Goal: Task Accomplishment & Management: Manage account settings

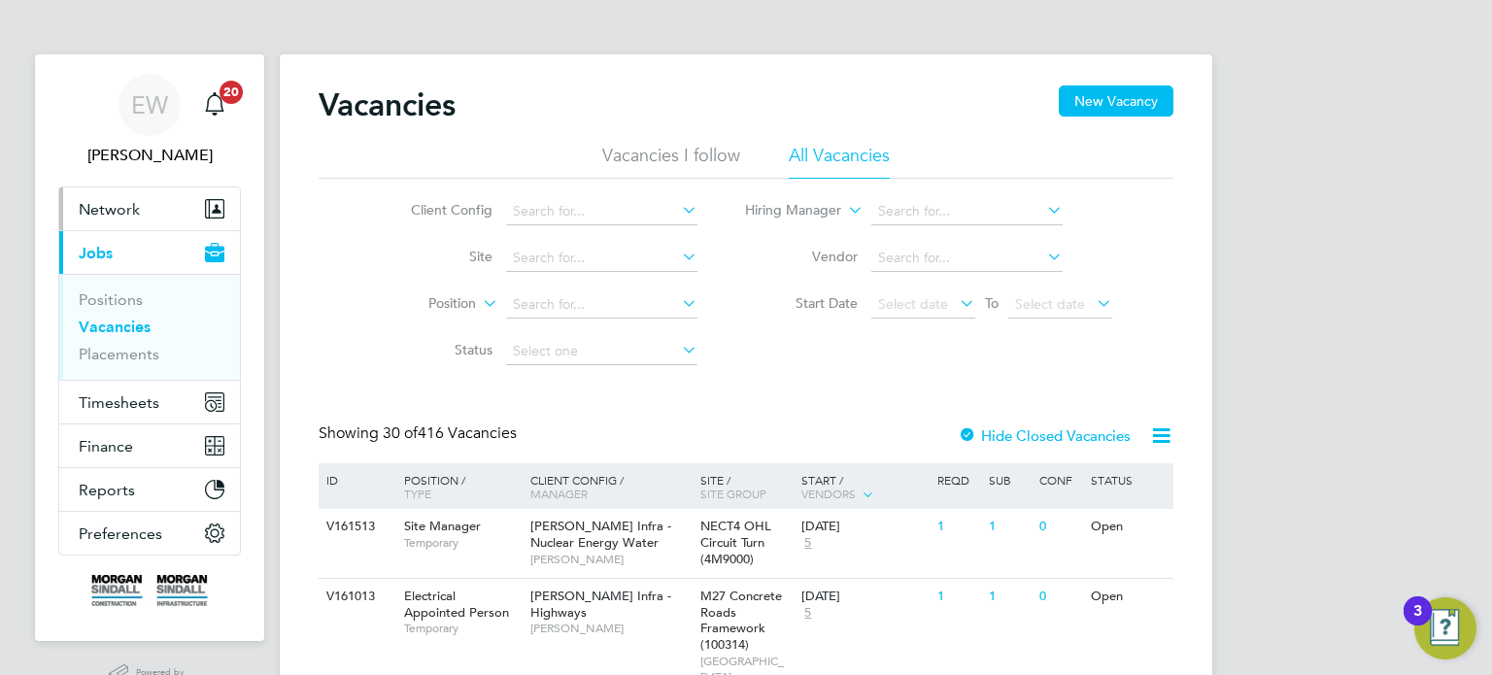
click at [110, 207] on span "Network" at bounding box center [109, 209] width 61 height 18
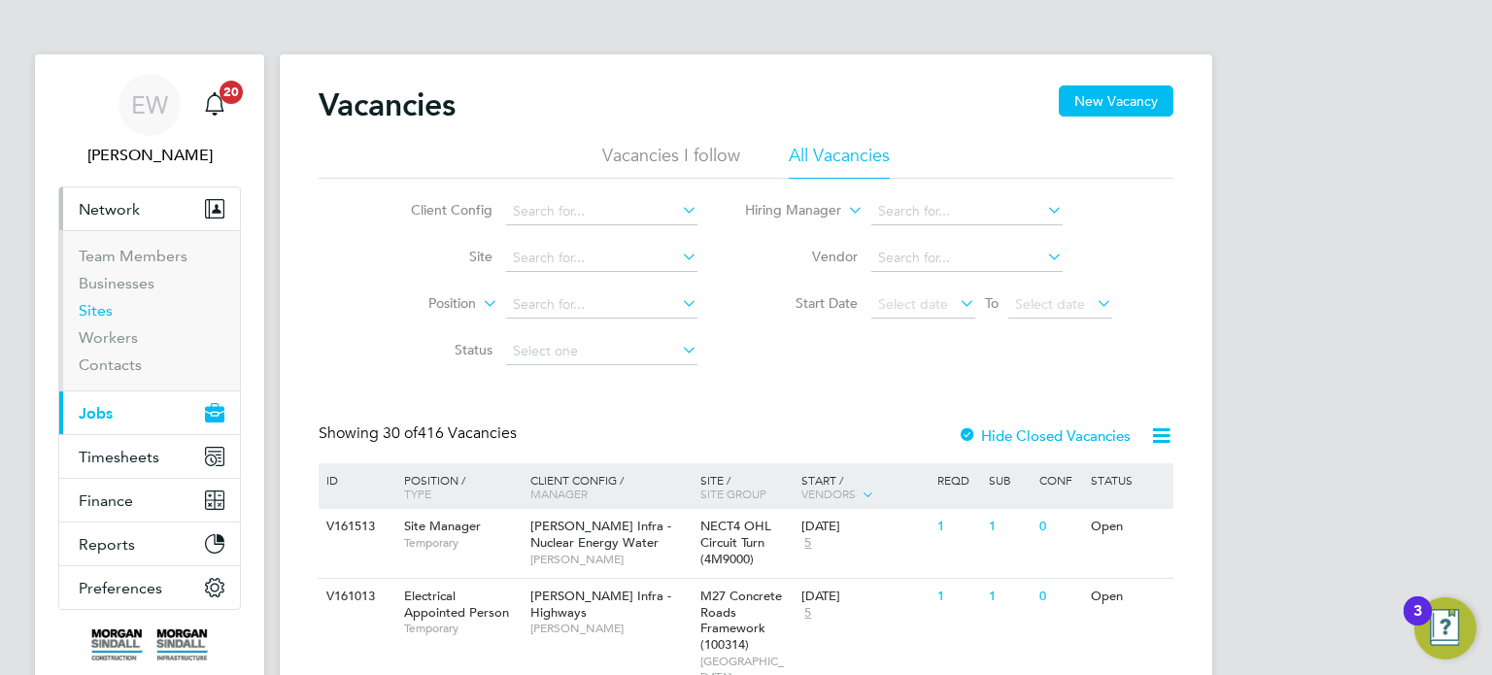
click at [102, 310] on link "Sites" at bounding box center [96, 310] width 34 height 18
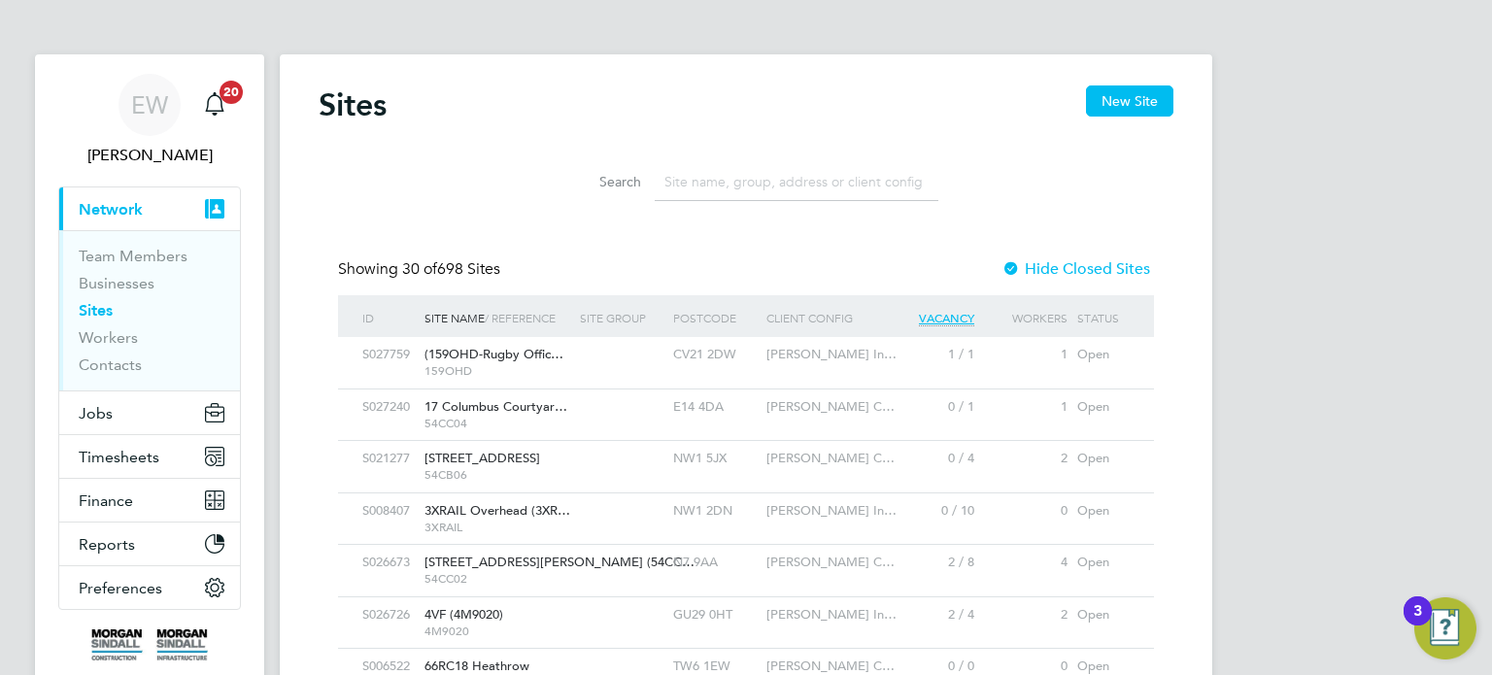
click at [744, 187] on input at bounding box center [797, 182] width 284 height 38
type input "R"
click at [808, 175] on input at bounding box center [797, 182] width 284 height 38
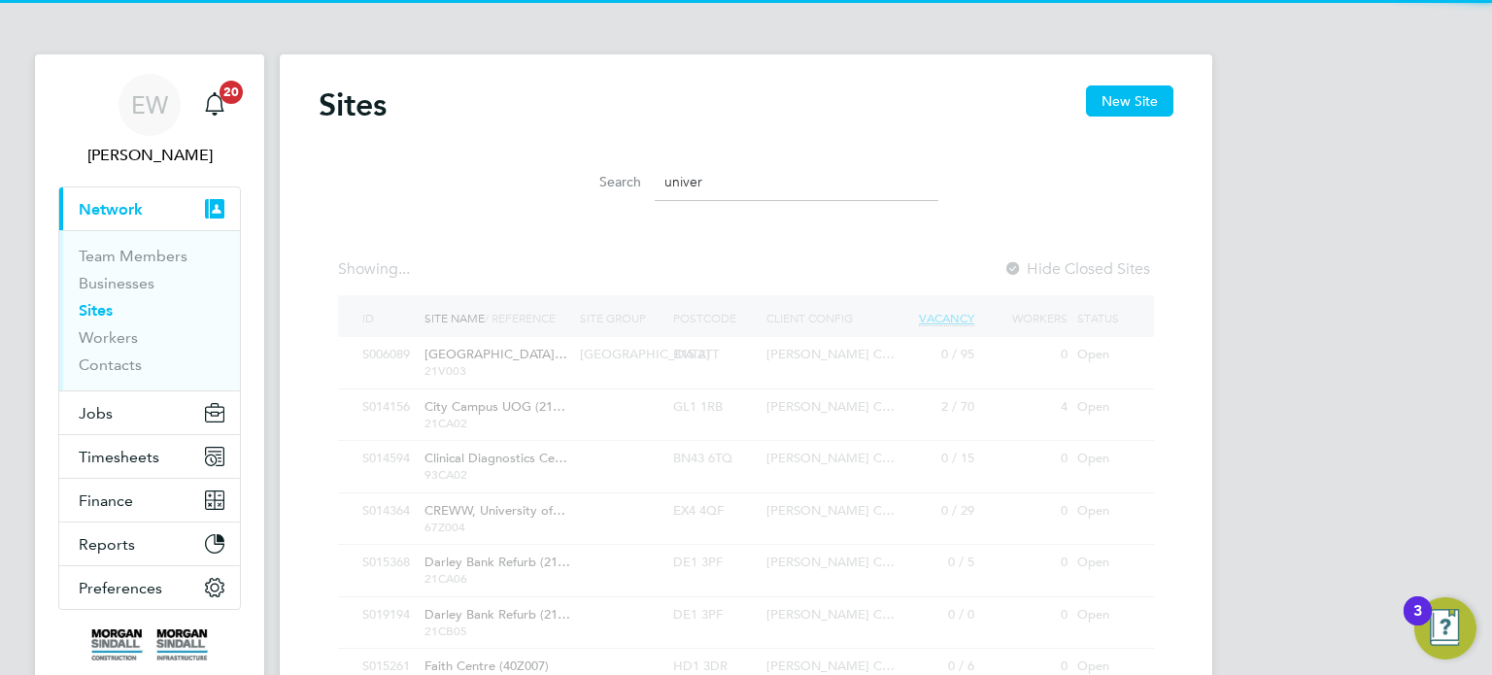
scroll to position [51, 156]
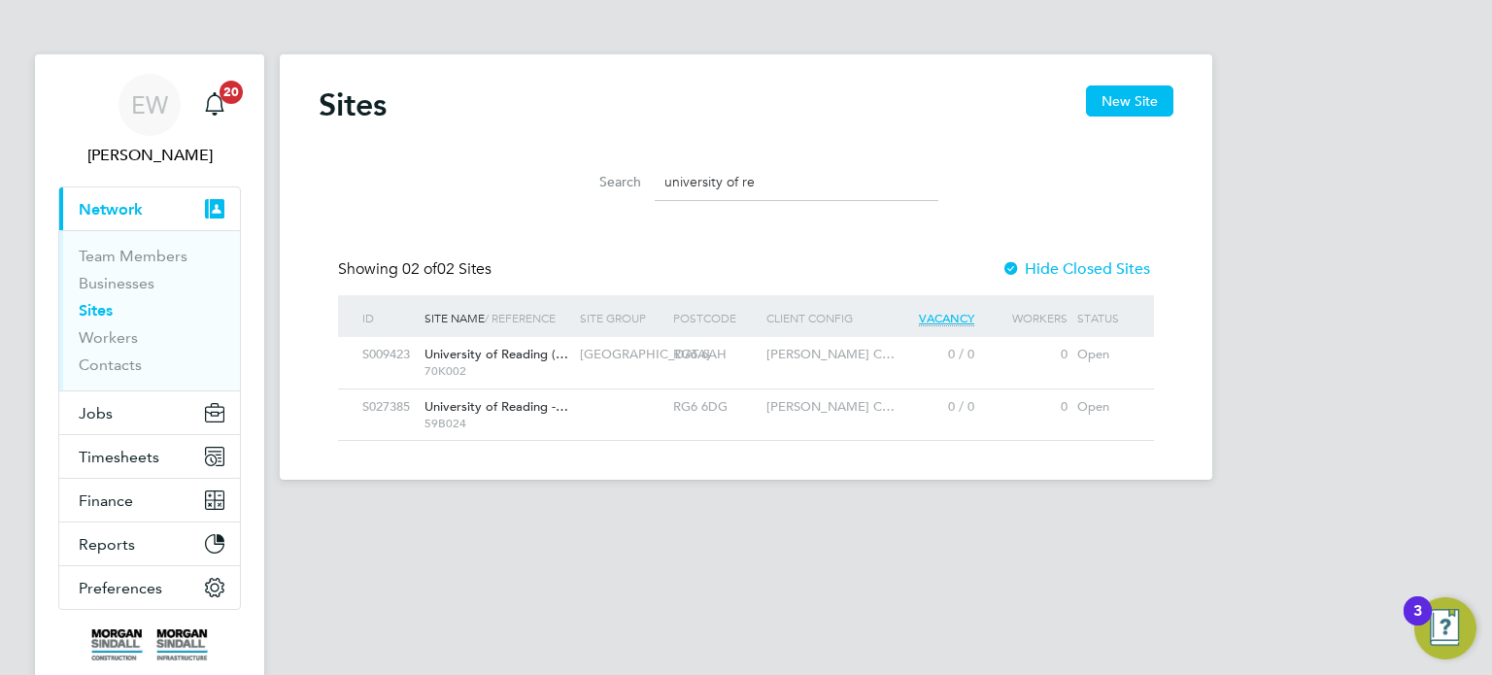
type input "university of re"
click at [858, 403] on span "Morgan Sindall C…" at bounding box center [831, 406] width 128 height 17
click at [742, 354] on div "RG6 6AH" at bounding box center [714, 355] width 93 height 36
click at [92, 409] on span "Jobs" at bounding box center [96, 413] width 34 height 18
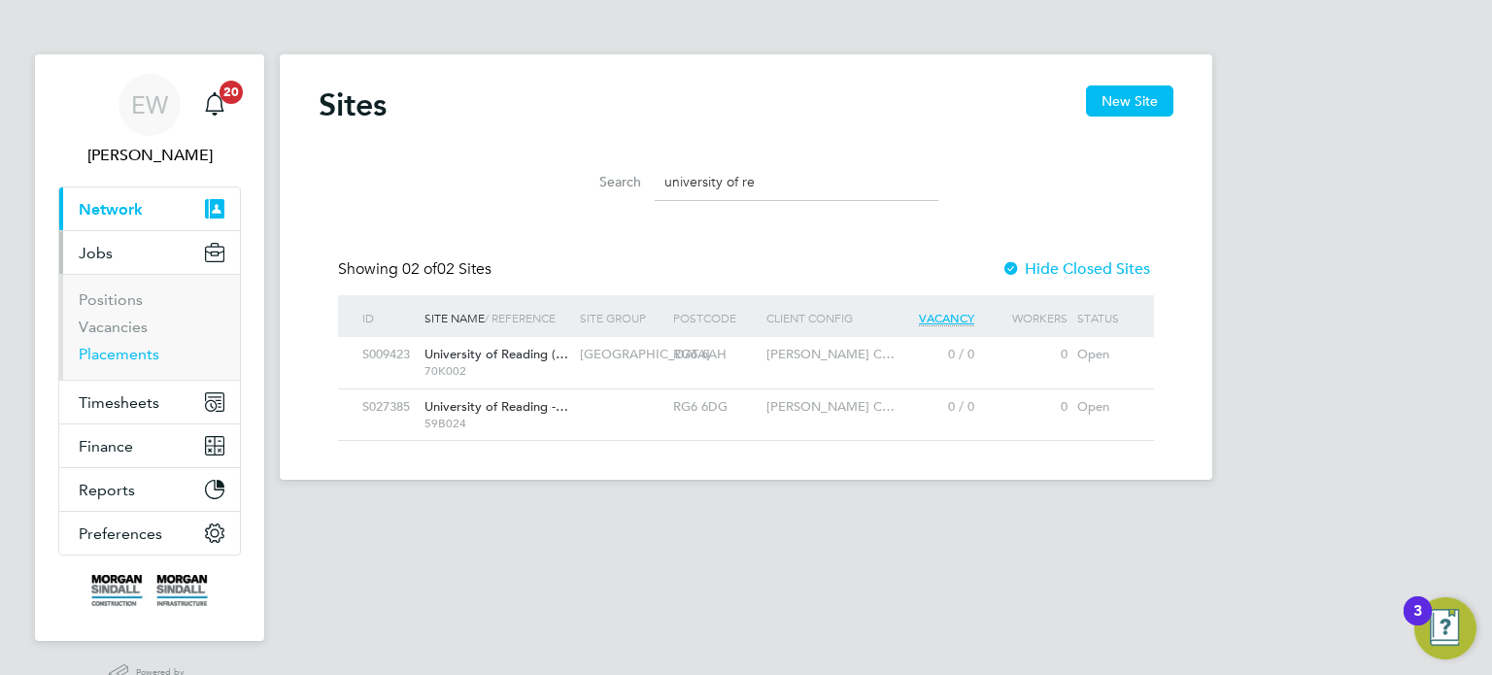
click at [131, 358] on link "Placements" at bounding box center [119, 354] width 81 height 18
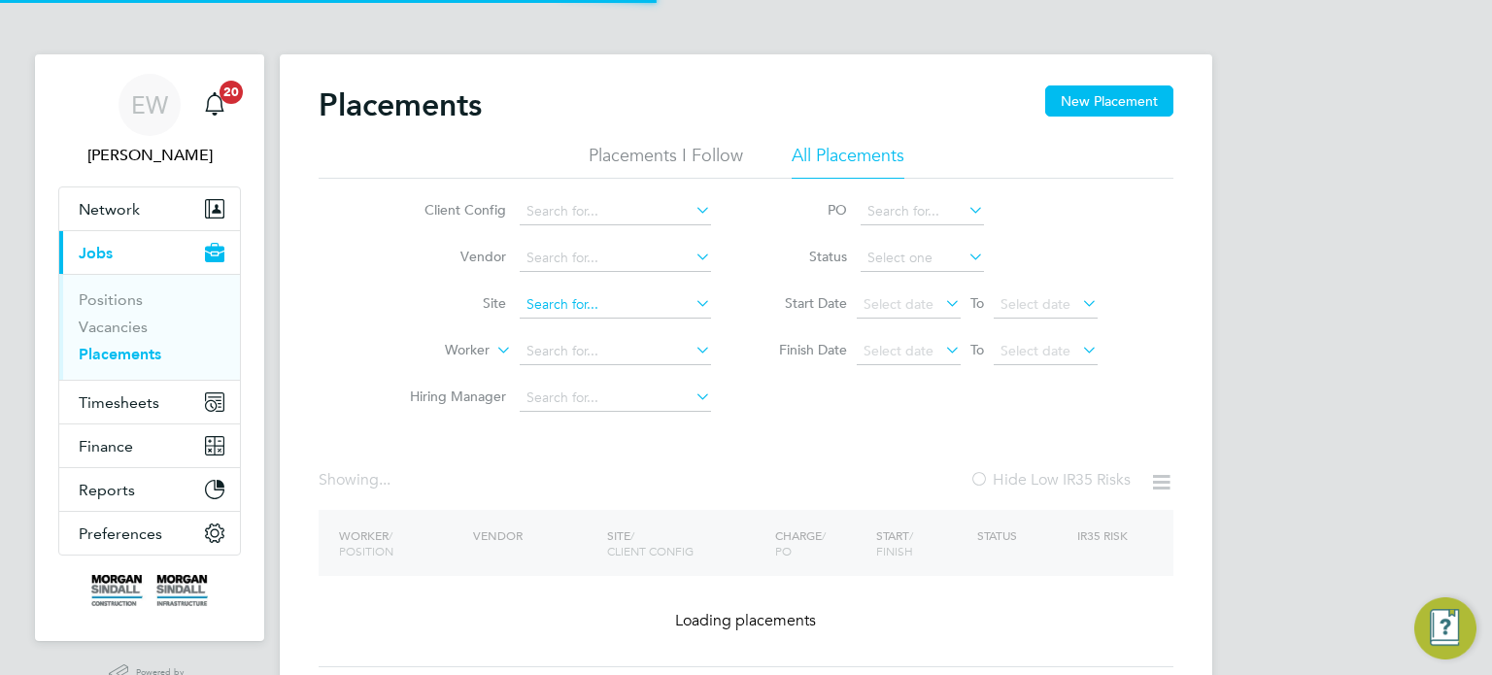
click at [590, 306] on input at bounding box center [615, 304] width 191 height 27
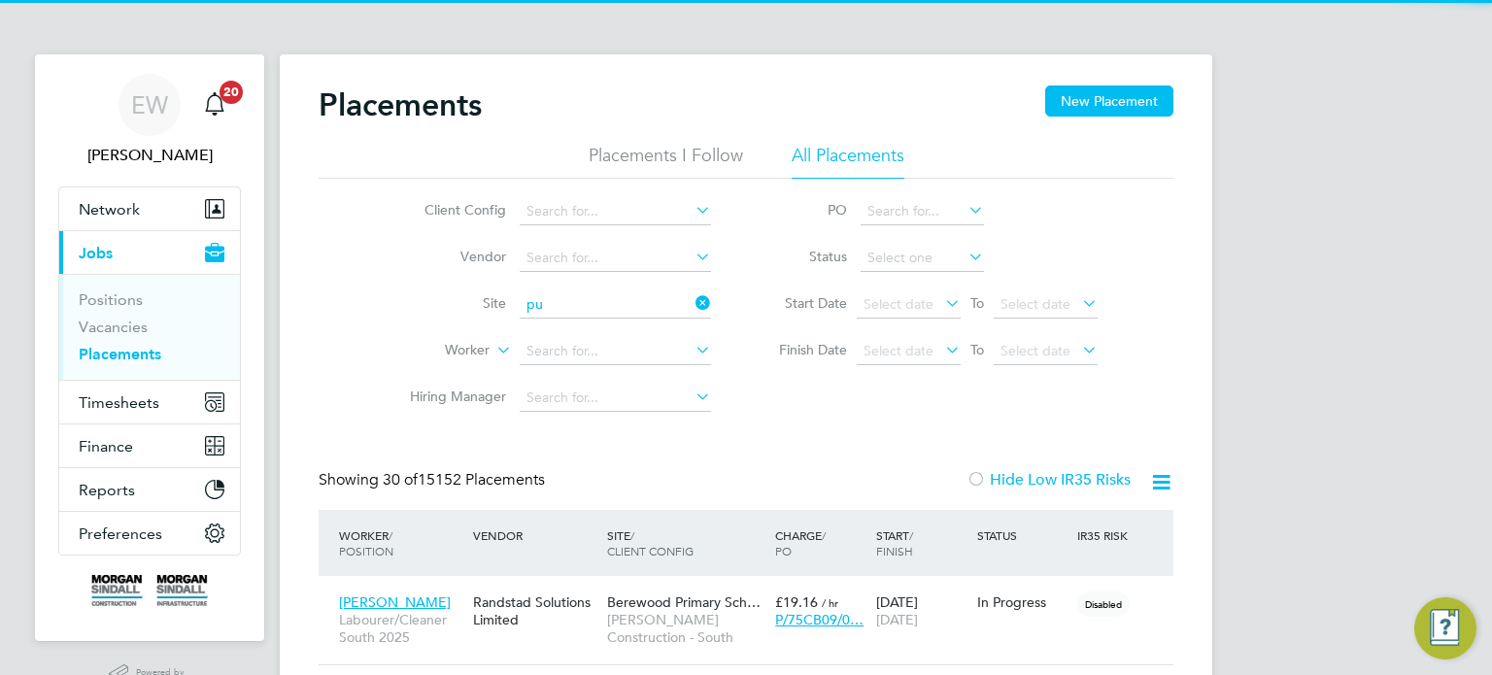
scroll to position [55, 169]
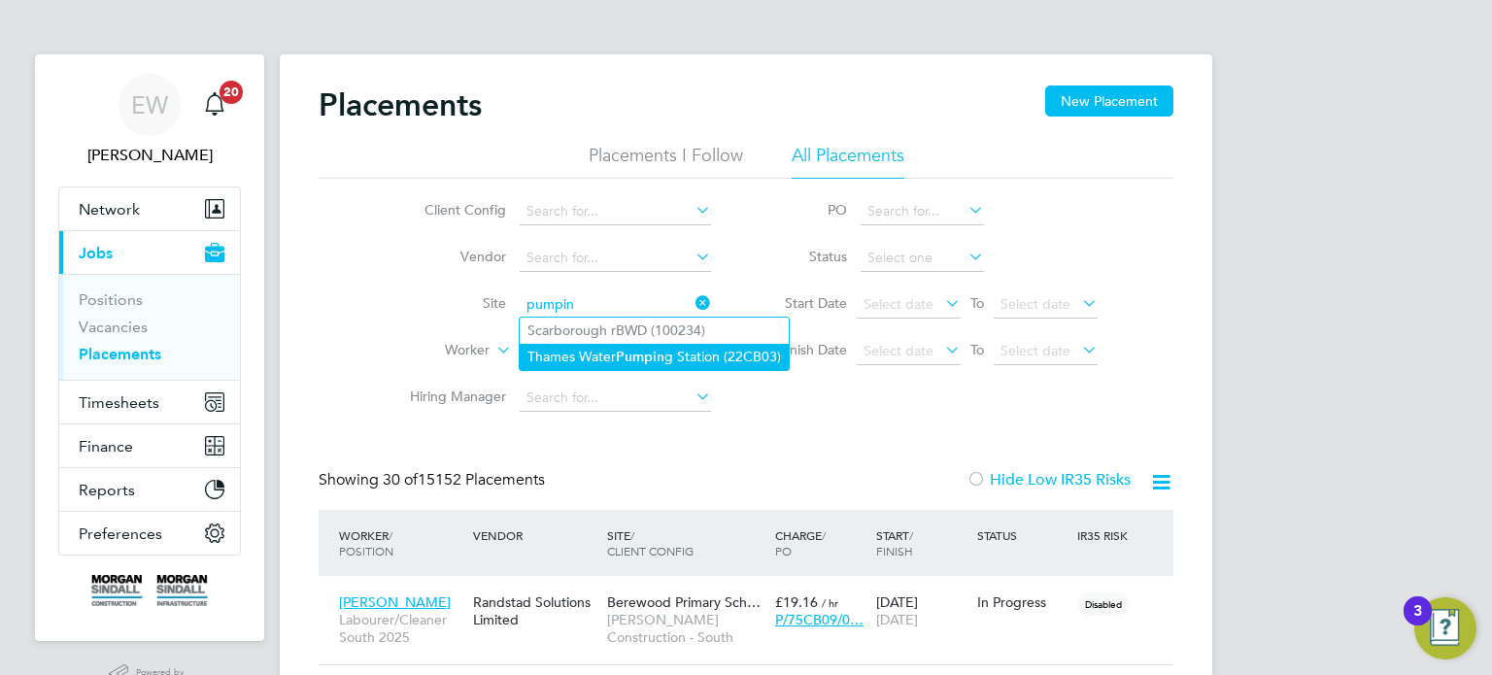
click at [618, 349] on li "Thames Water Pumpin g Station (22CB03)" at bounding box center [654, 357] width 269 height 26
type input "Thames Water Pumping Station (22CB03)"
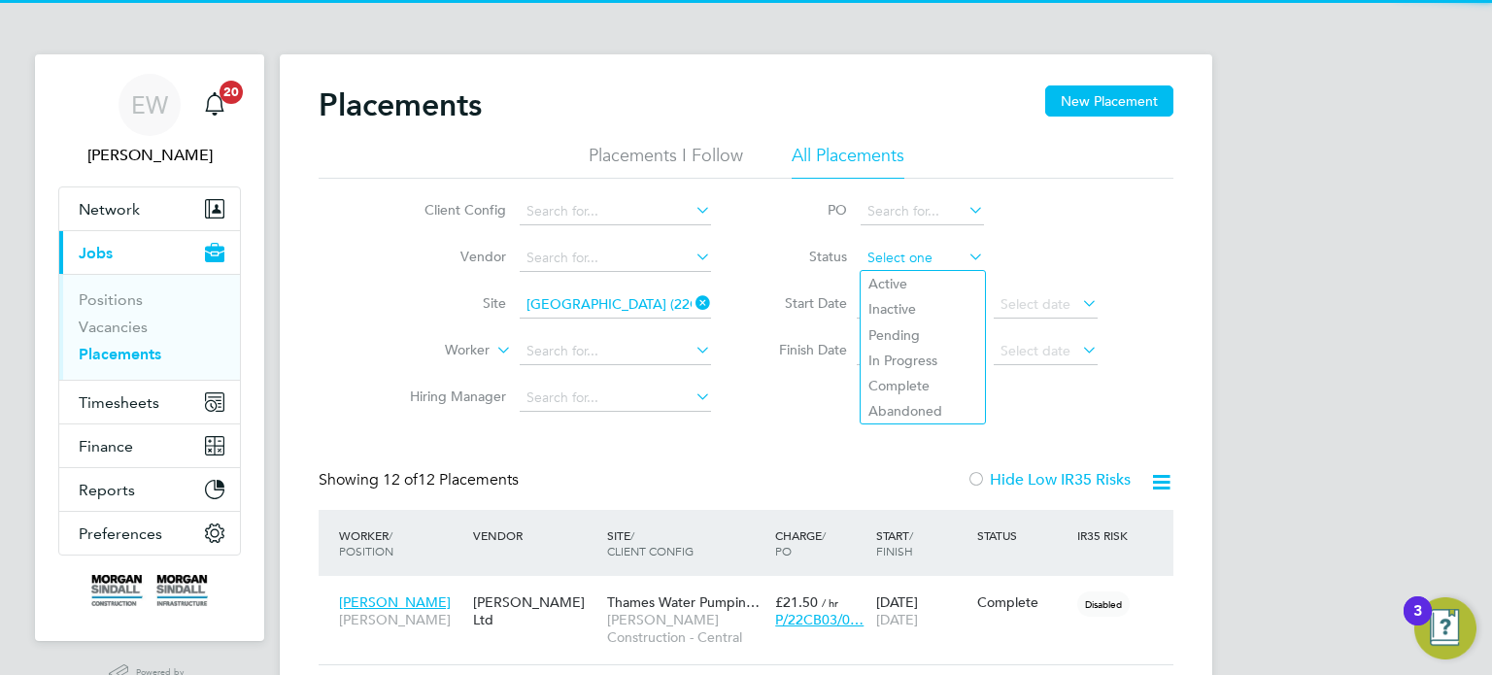
click at [940, 247] on input at bounding box center [922, 258] width 123 height 27
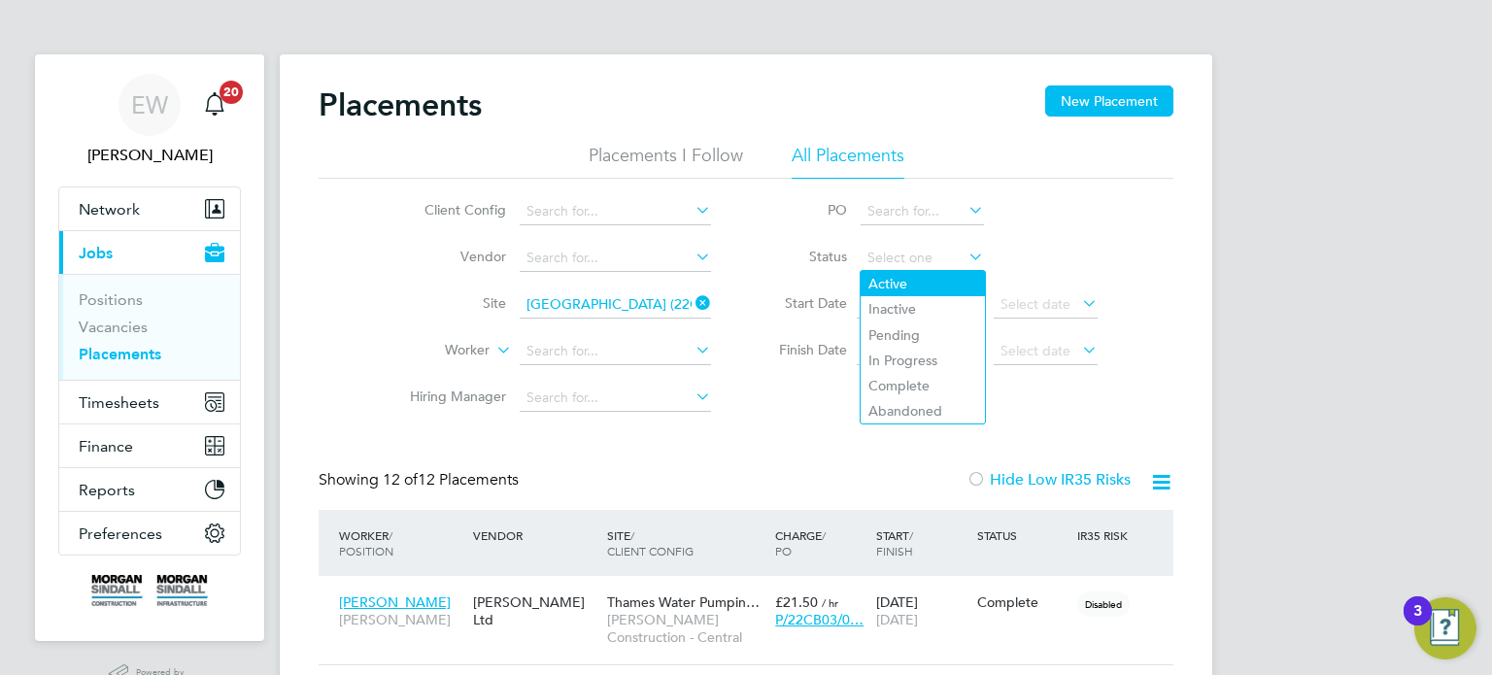
click at [900, 277] on li "Active" at bounding box center [923, 283] width 124 height 25
type input "Active"
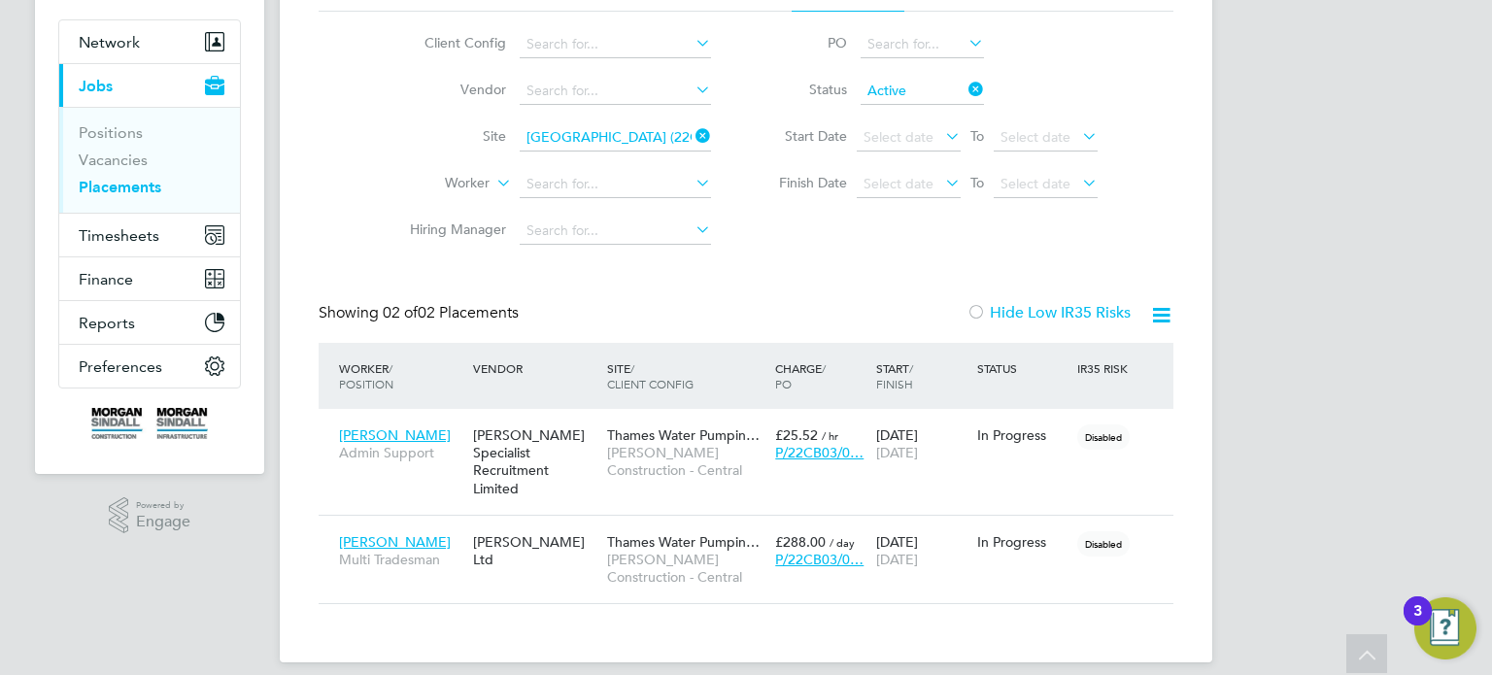
click at [917, 97] on input "Active" at bounding box center [922, 91] width 123 height 27
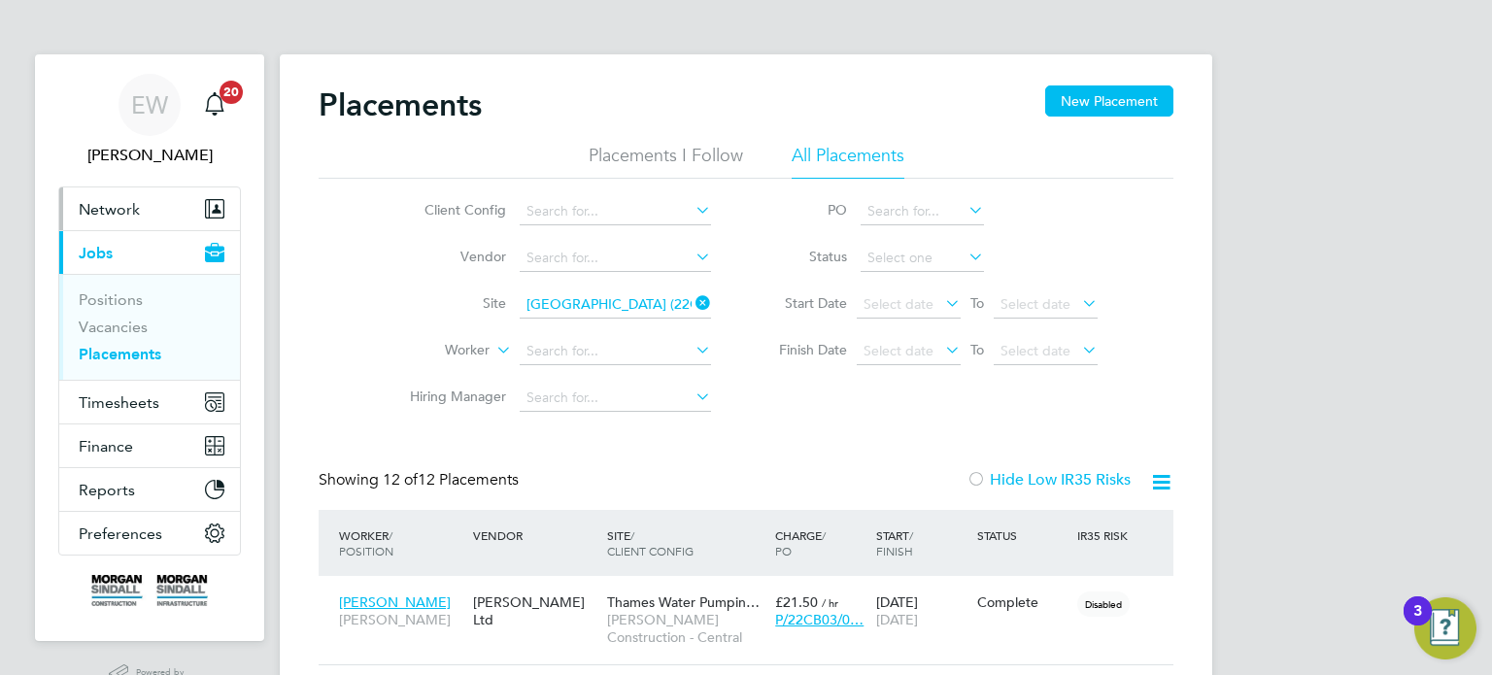
click at [100, 193] on button "Network" at bounding box center [149, 209] width 181 height 43
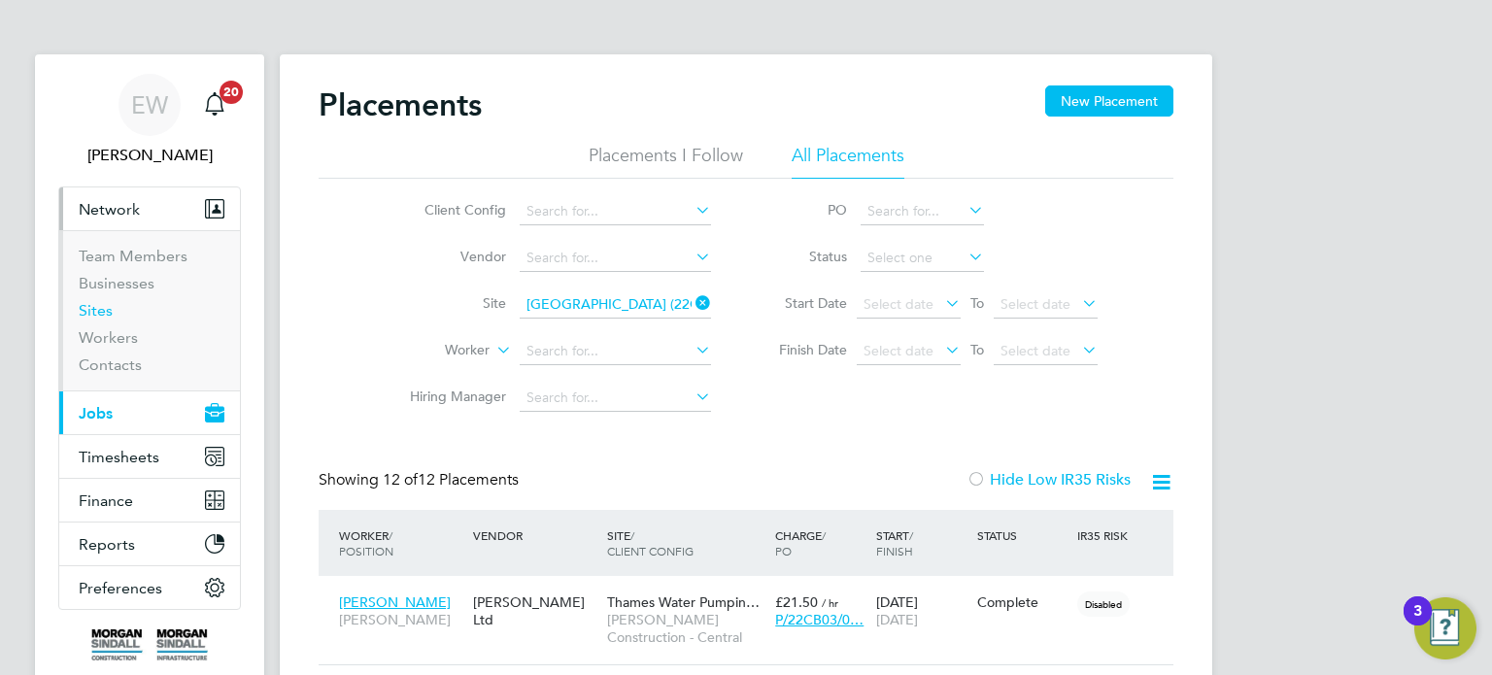
click at [94, 303] on link "Sites" at bounding box center [96, 310] width 34 height 18
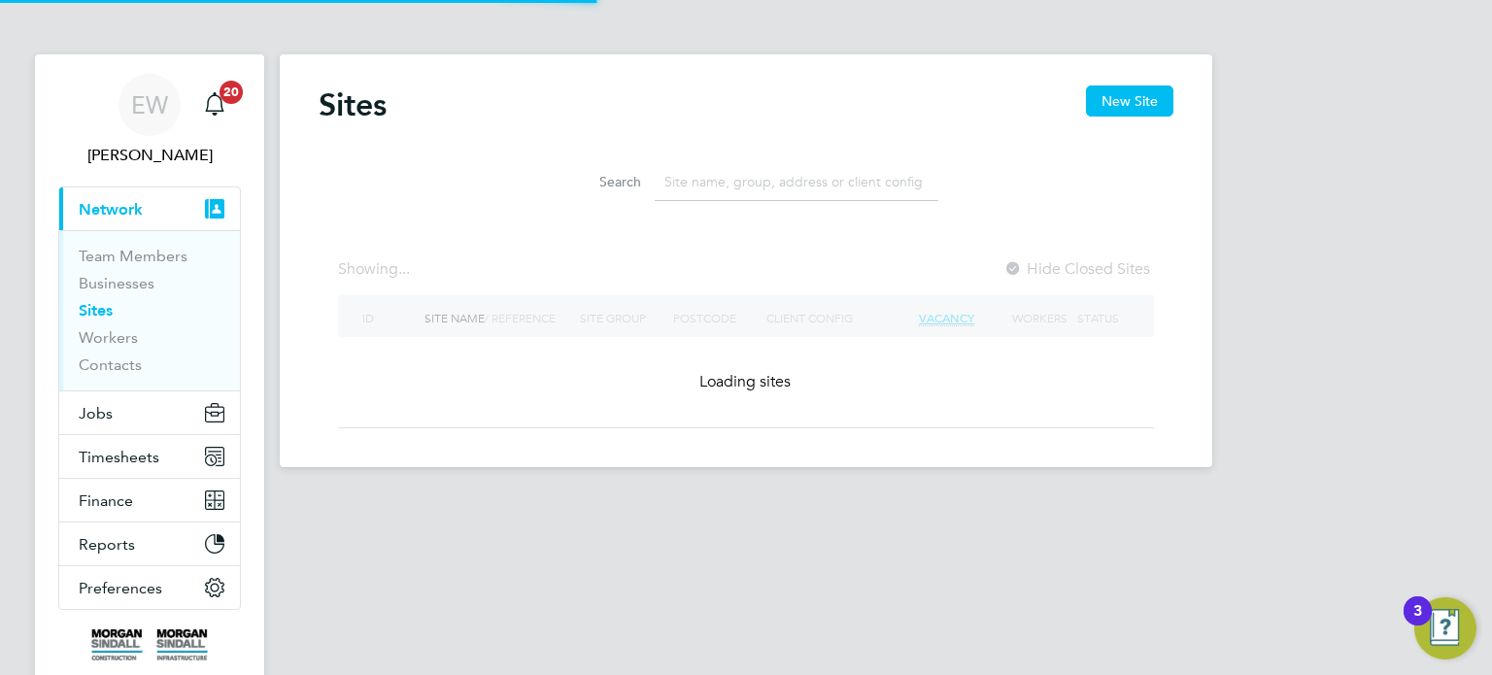
click at [748, 176] on input at bounding box center [797, 182] width 284 height 38
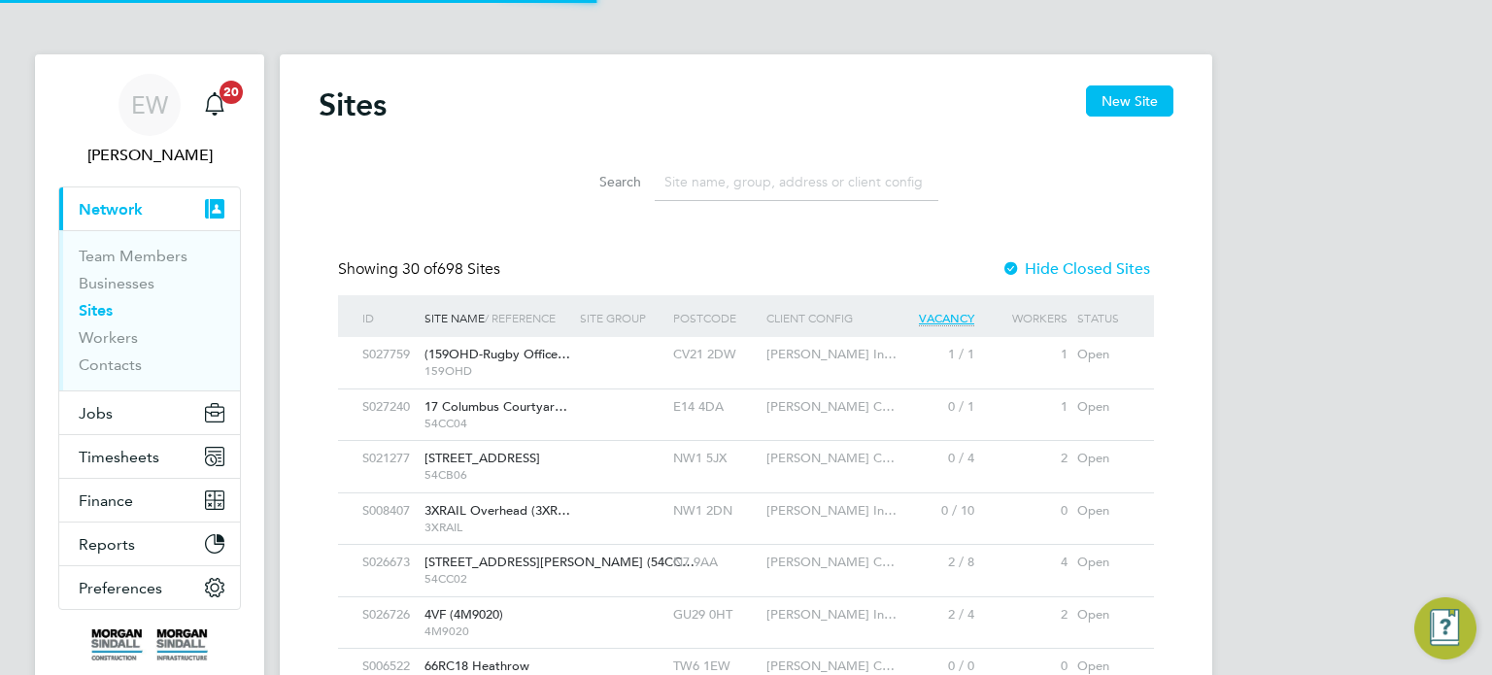
paste input "59B024"
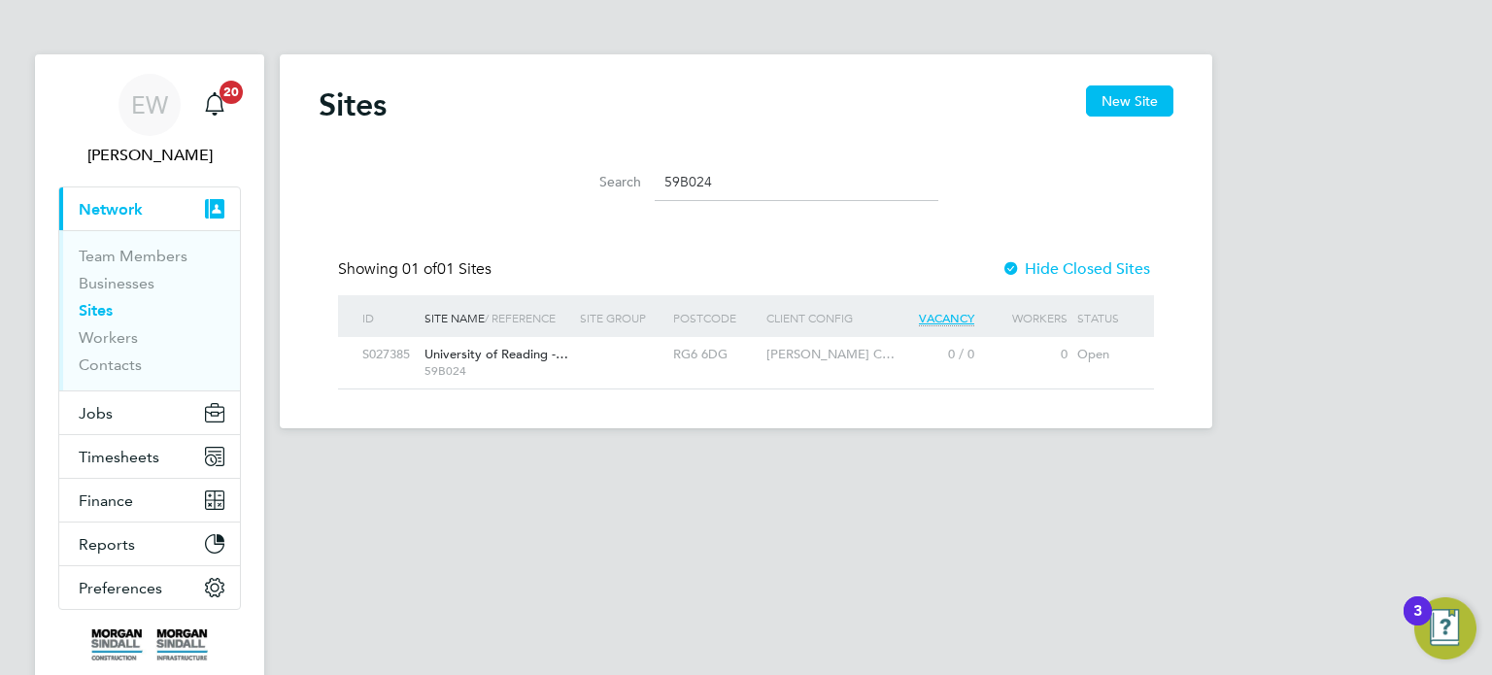
type input "59B024"
click at [767, 377] on div "S027385 University of Reading -… 59B024 RG6 6DG Morgan Sindall C… 0 / 0 0 Open" at bounding box center [746, 362] width 816 height 51
click at [660, 366] on div at bounding box center [621, 355] width 93 height 36
click at [105, 408] on span "Jobs" at bounding box center [96, 413] width 34 height 18
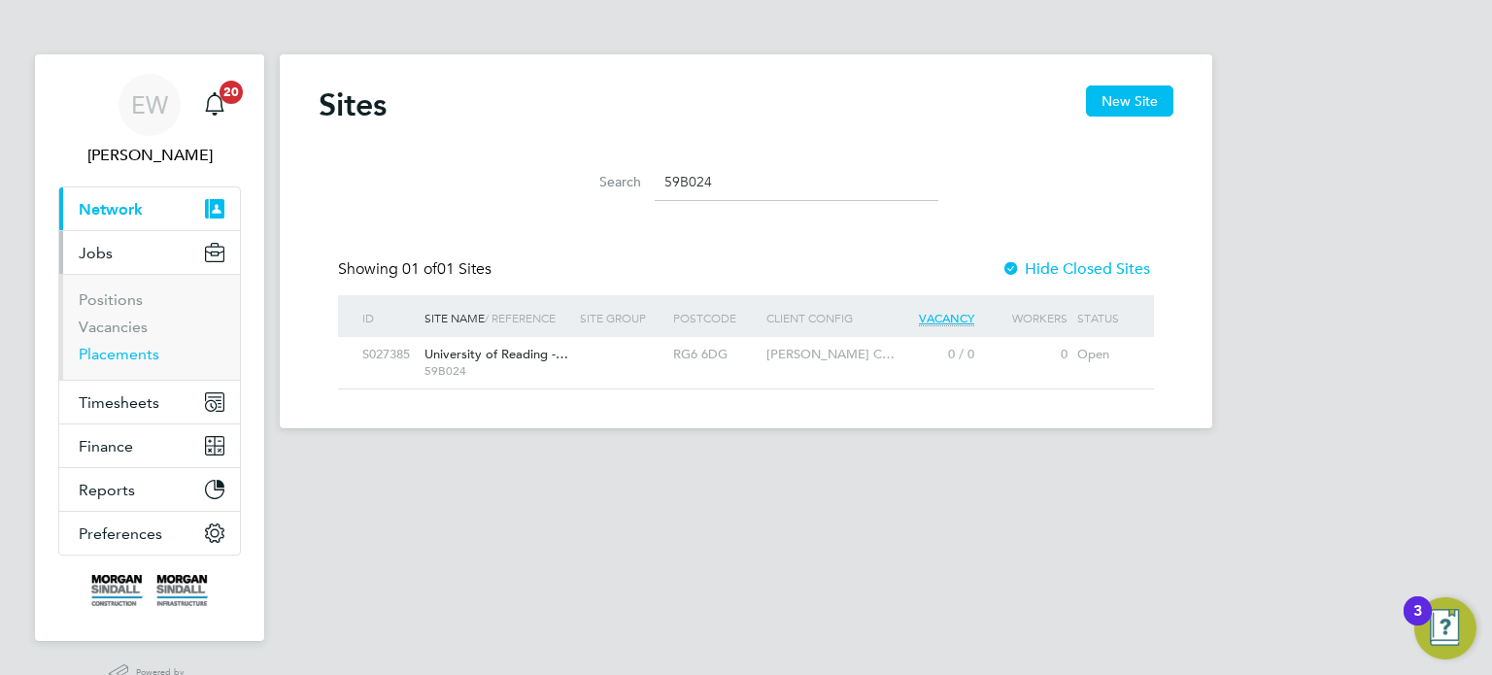
click at [133, 360] on link "Placements" at bounding box center [119, 354] width 81 height 18
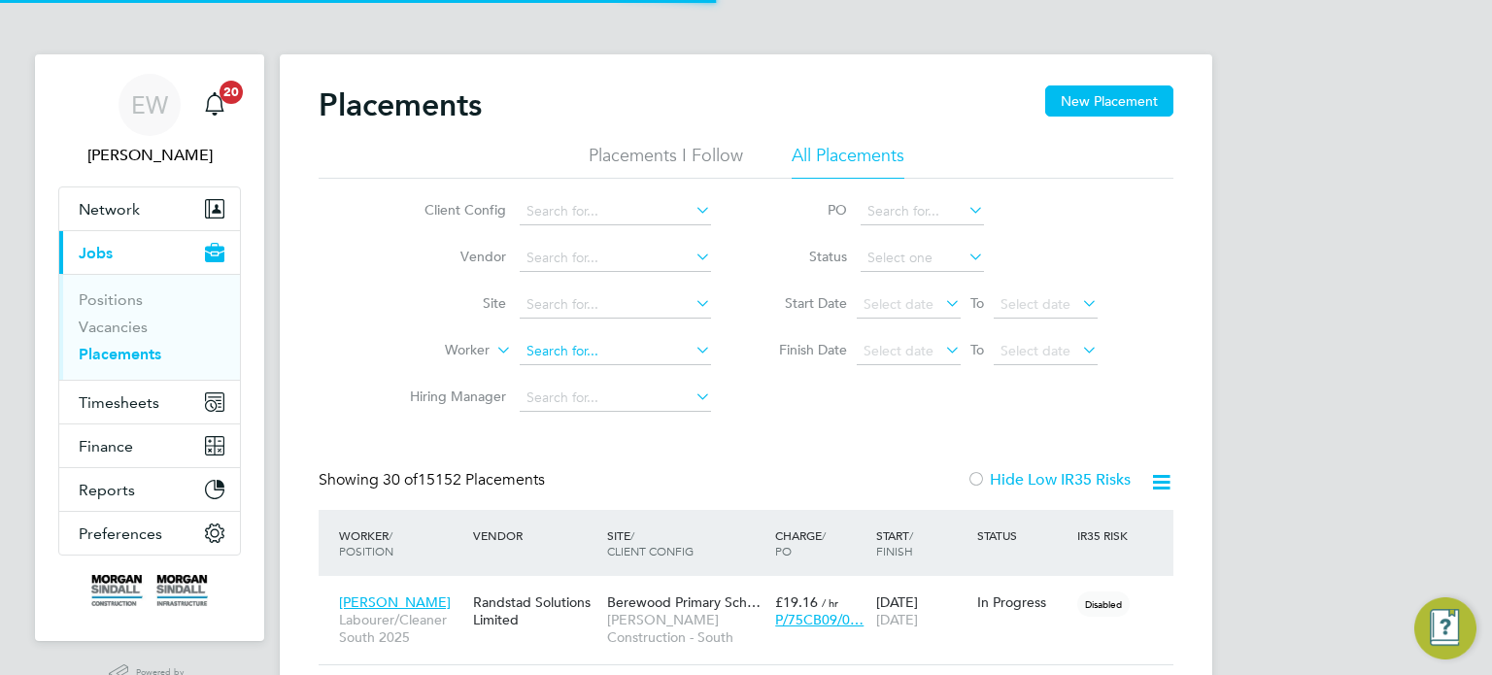
click at [578, 354] on input at bounding box center [615, 351] width 191 height 27
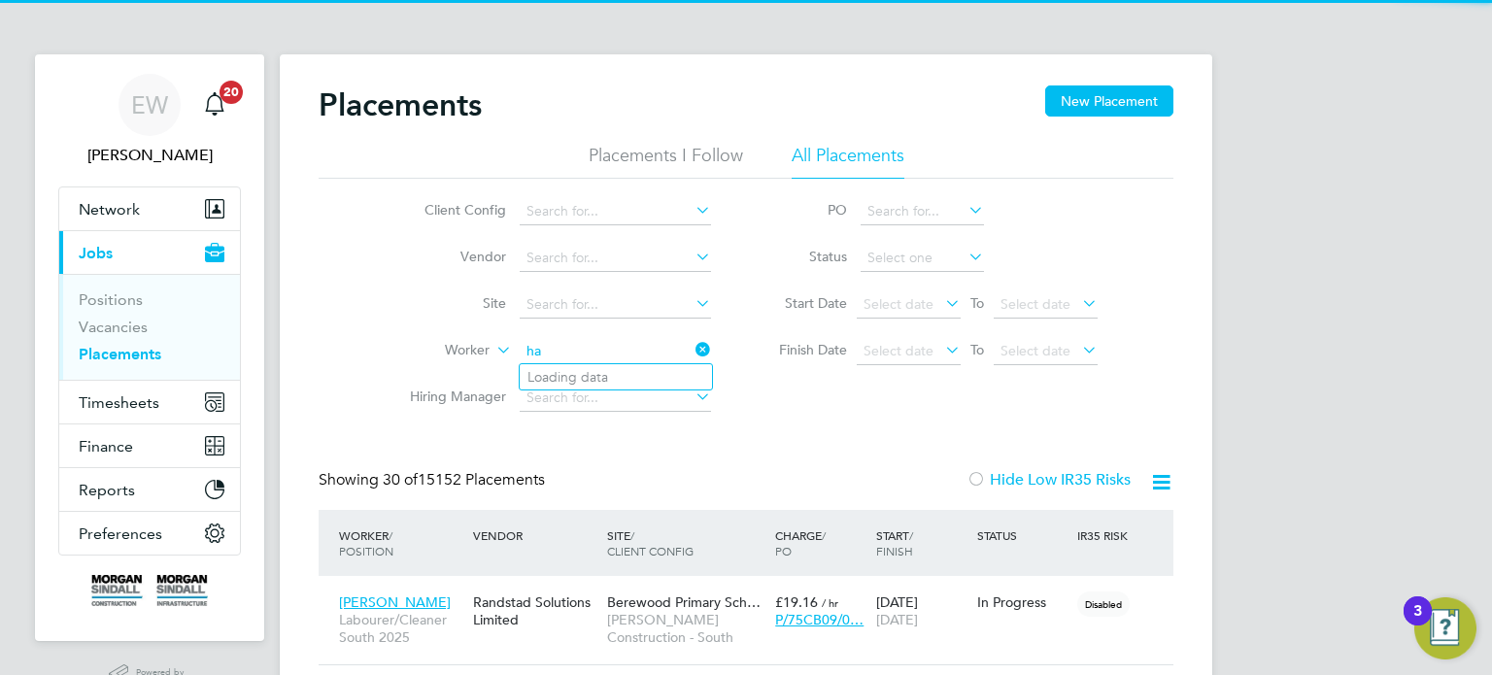
scroll to position [55, 169]
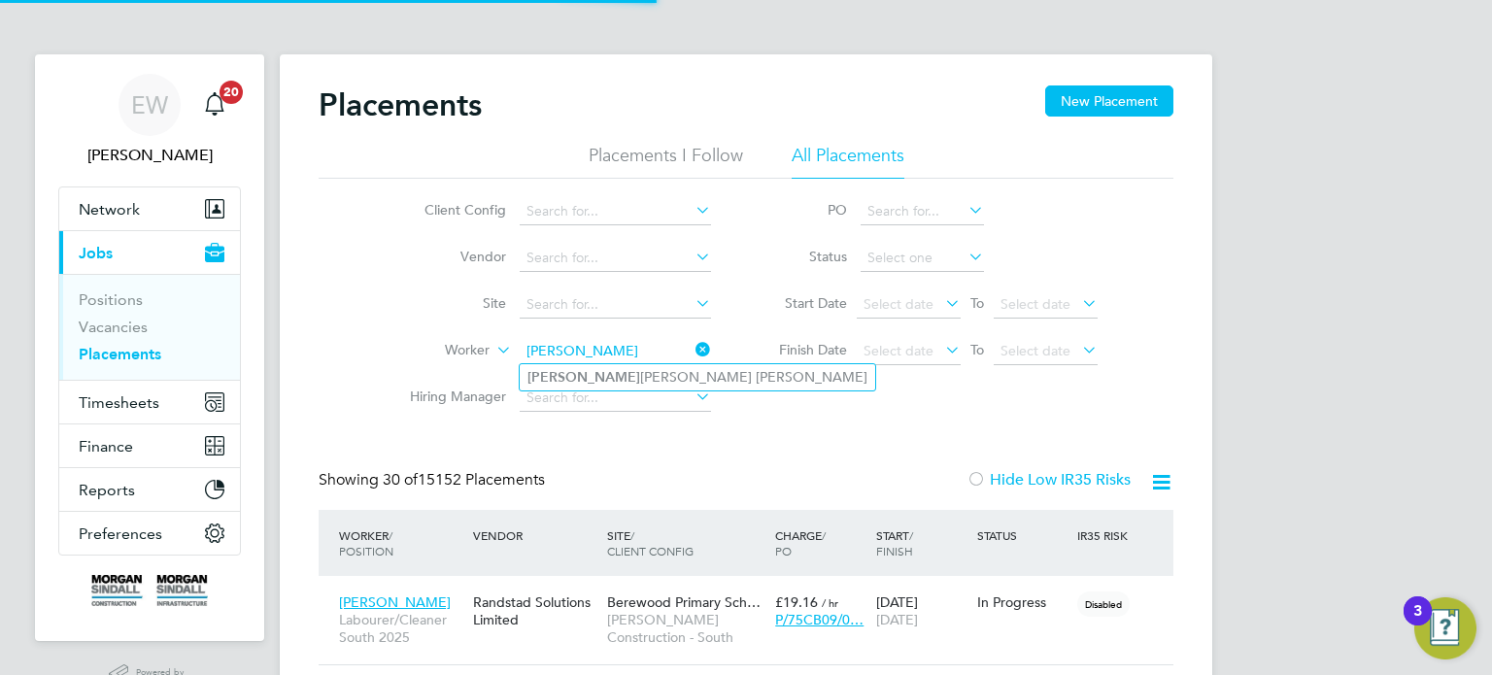
click at [599, 371] on li "Harinder Singh Mann" at bounding box center [698, 377] width 356 height 26
type input "Harinder Singh Mann"
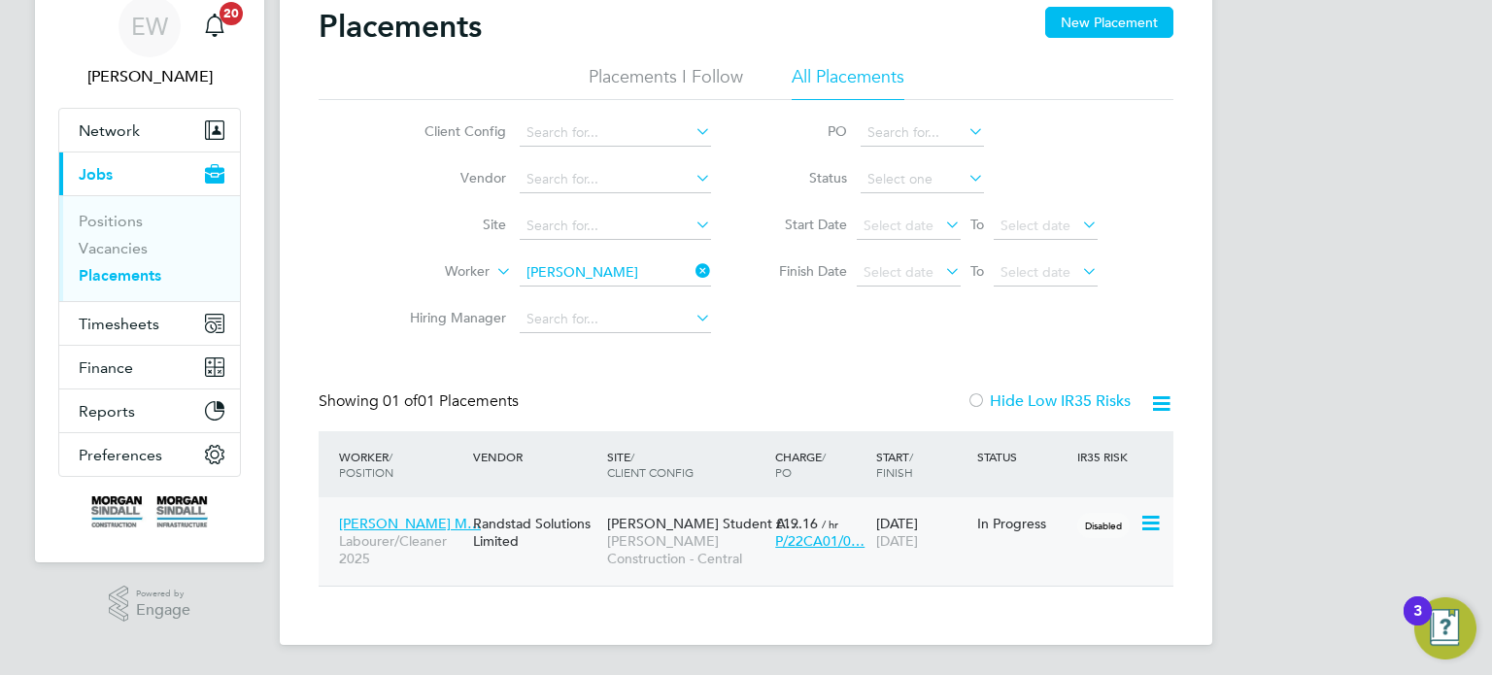
click at [590, 548] on div "Randstad Solutions Limited" at bounding box center [535, 532] width 134 height 54
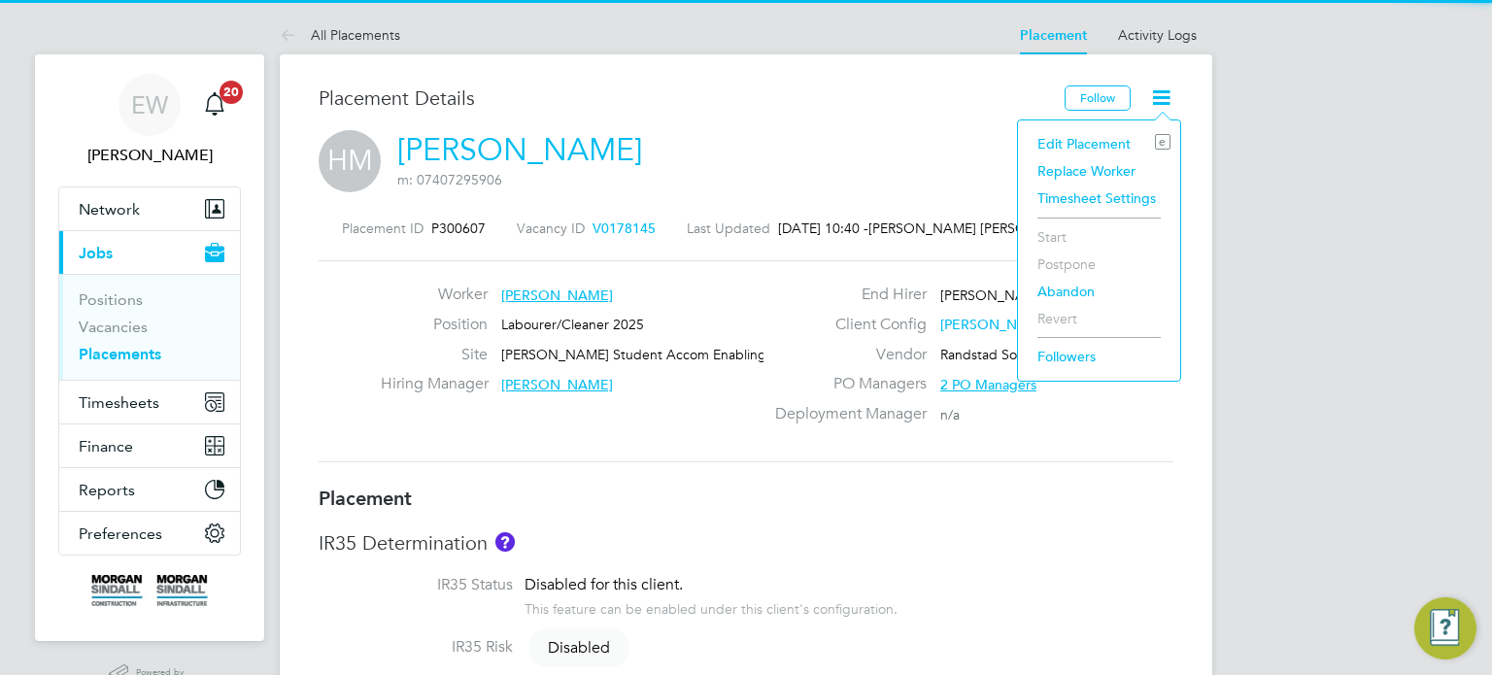
click at [1097, 138] on li "Edit Placement e" at bounding box center [1099, 143] width 143 height 27
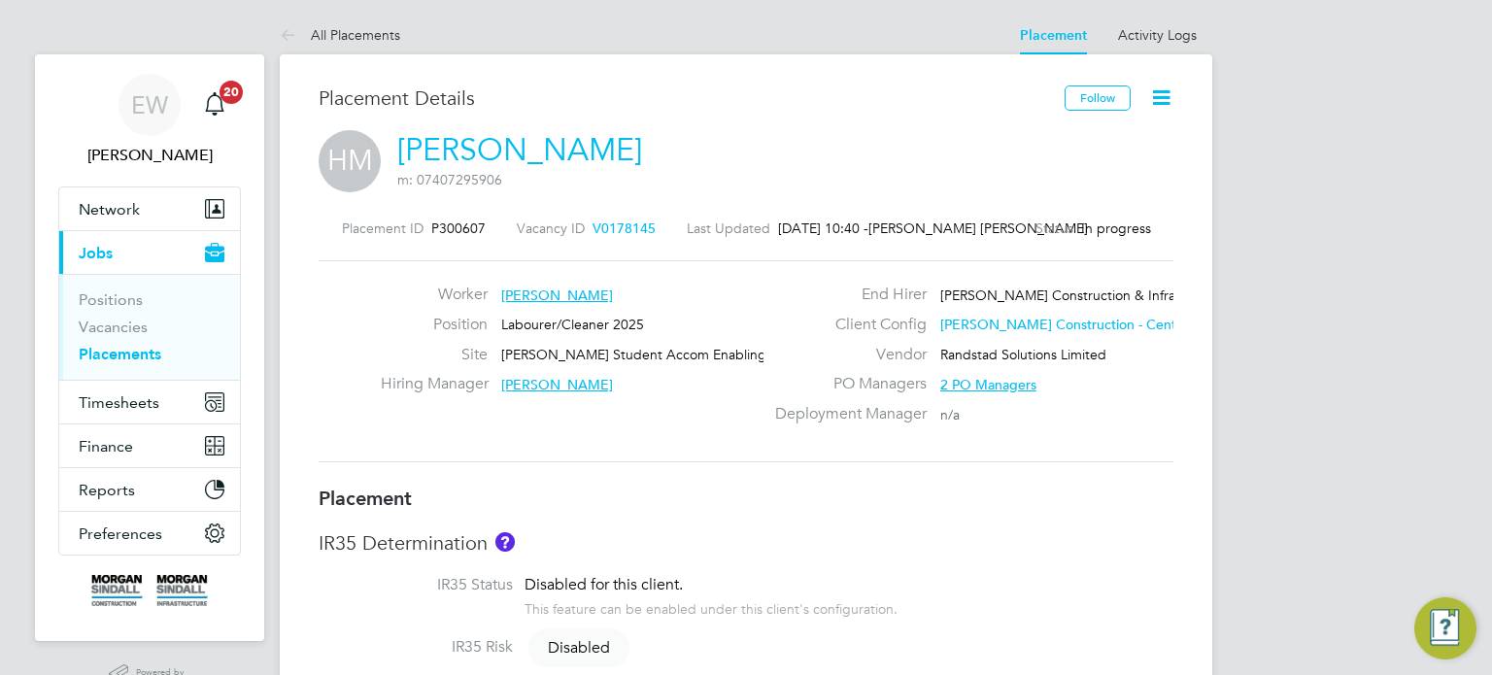
type input "Joe Golby"
type input "Dean Webber"
type input "[DATE]"
type input "29 Sep 2025"
type input "08:00"
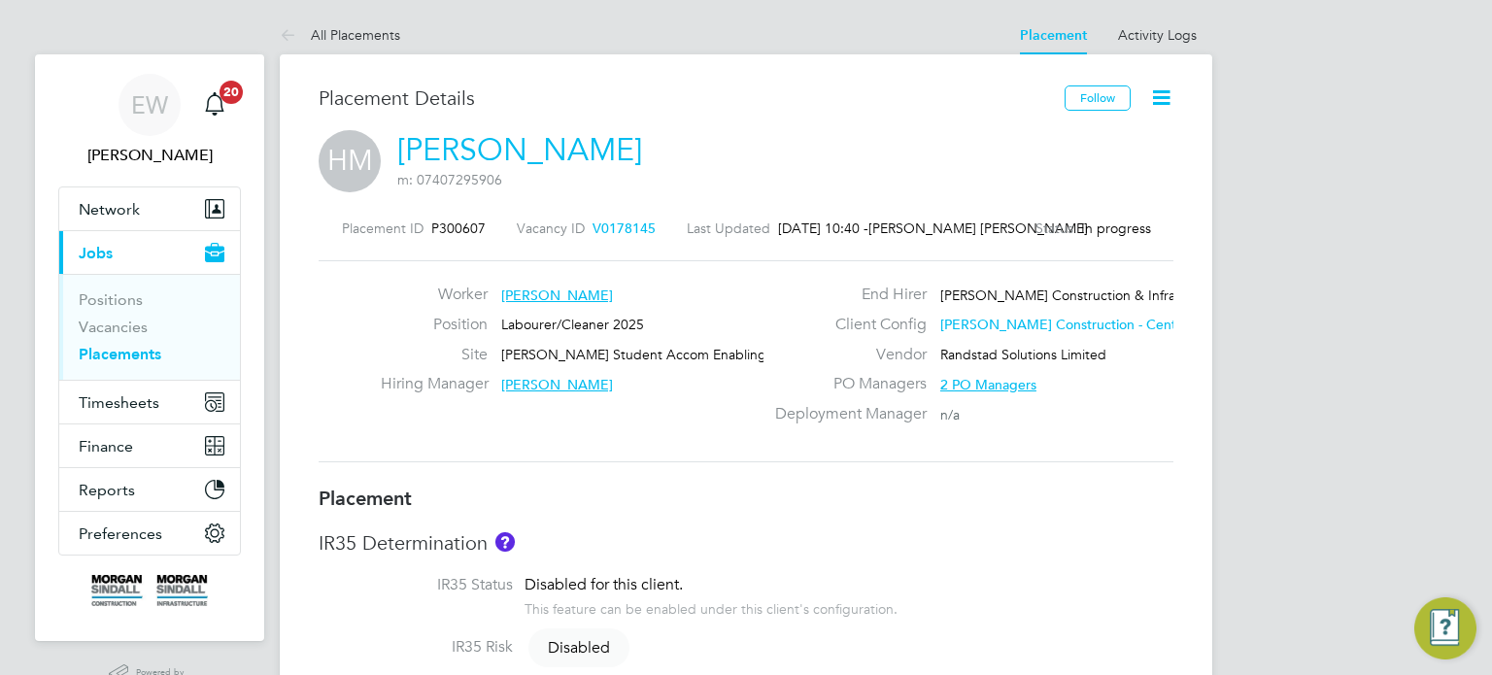
type input "18:00"
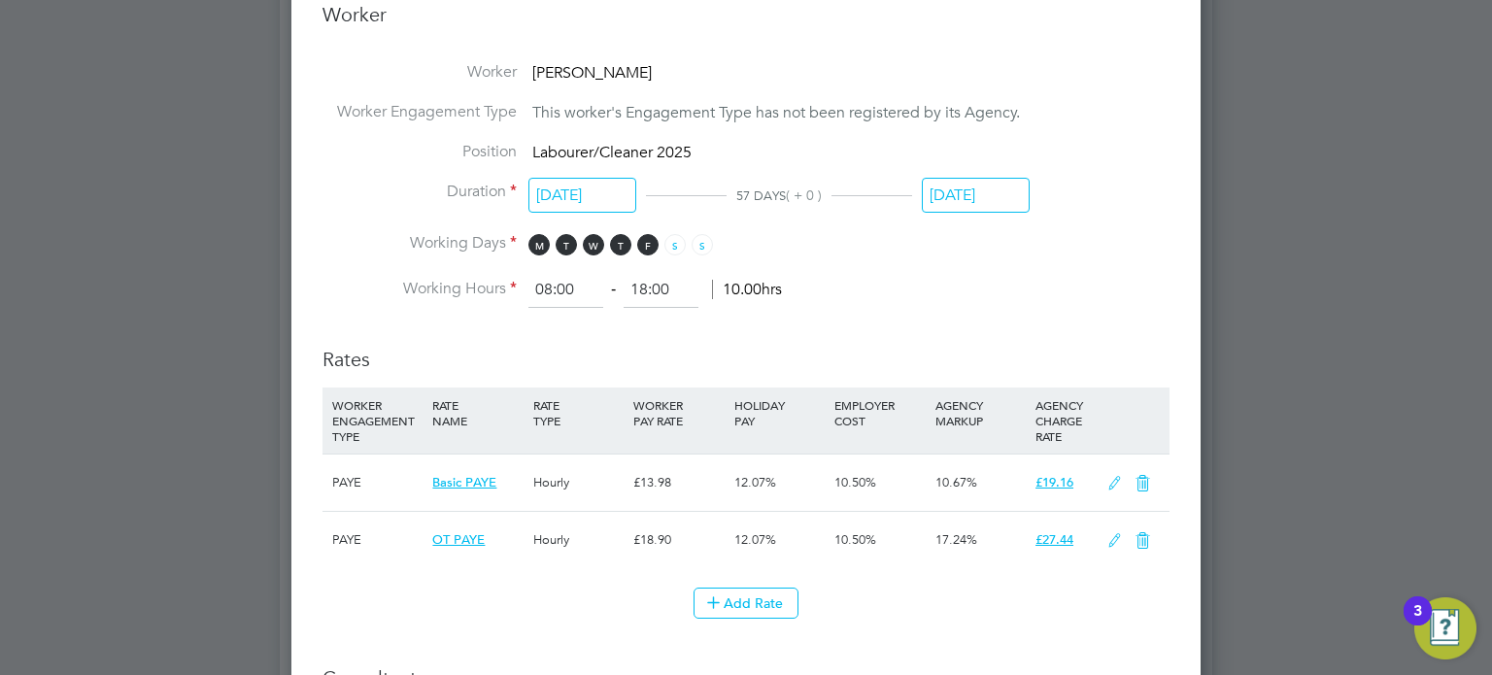
click at [965, 204] on input "29 Sep 2025" at bounding box center [976, 196] width 108 height 36
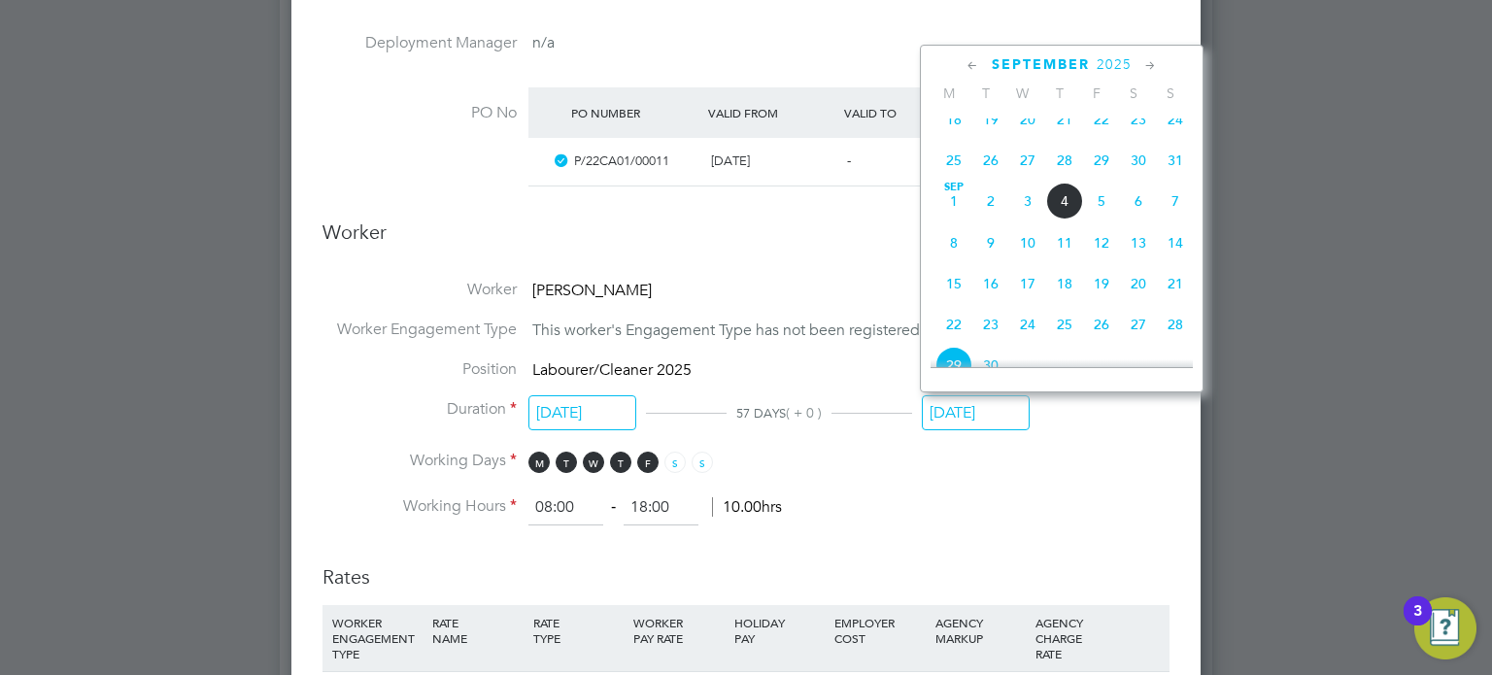
click at [1100, 220] on span "5" at bounding box center [1101, 201] width 37 height 37
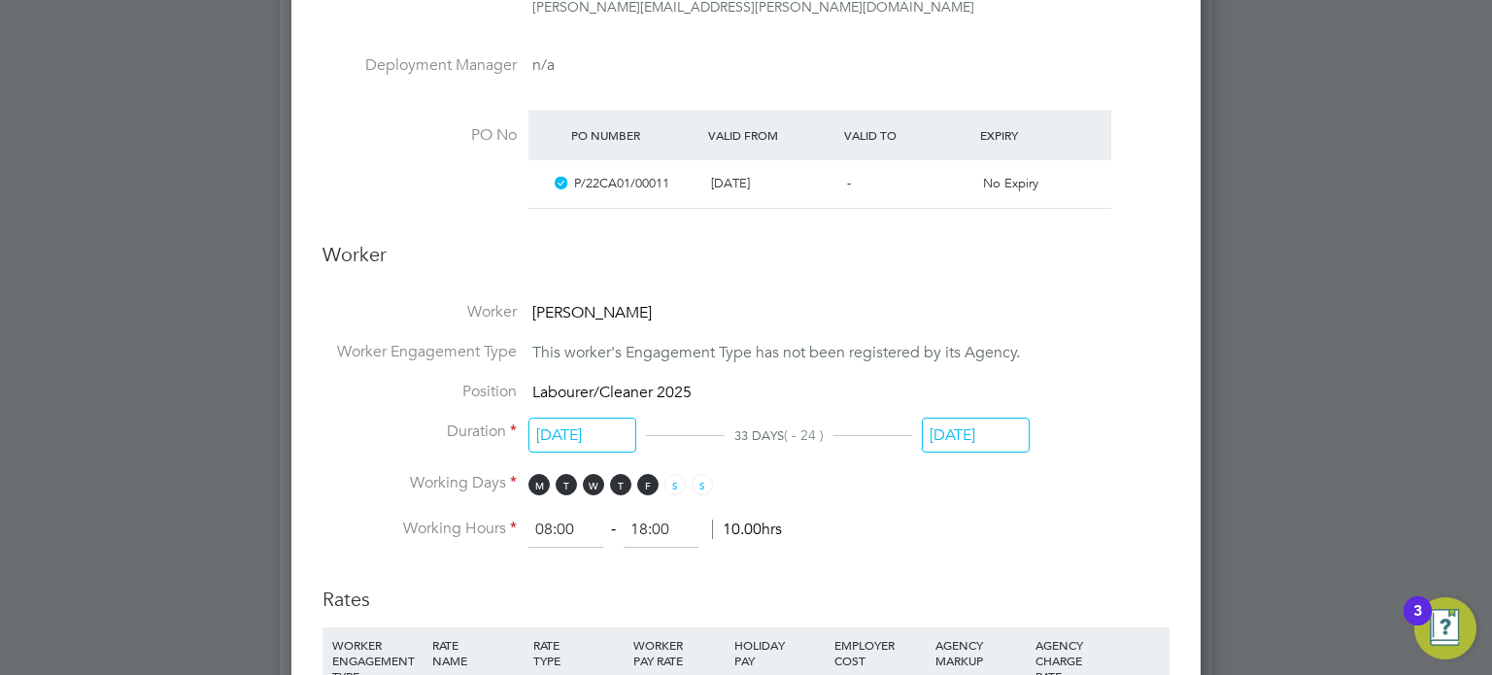
click at [1015, 428] on input "05 Sep 2025" at bounding box center [976, 436] width 108 height 36
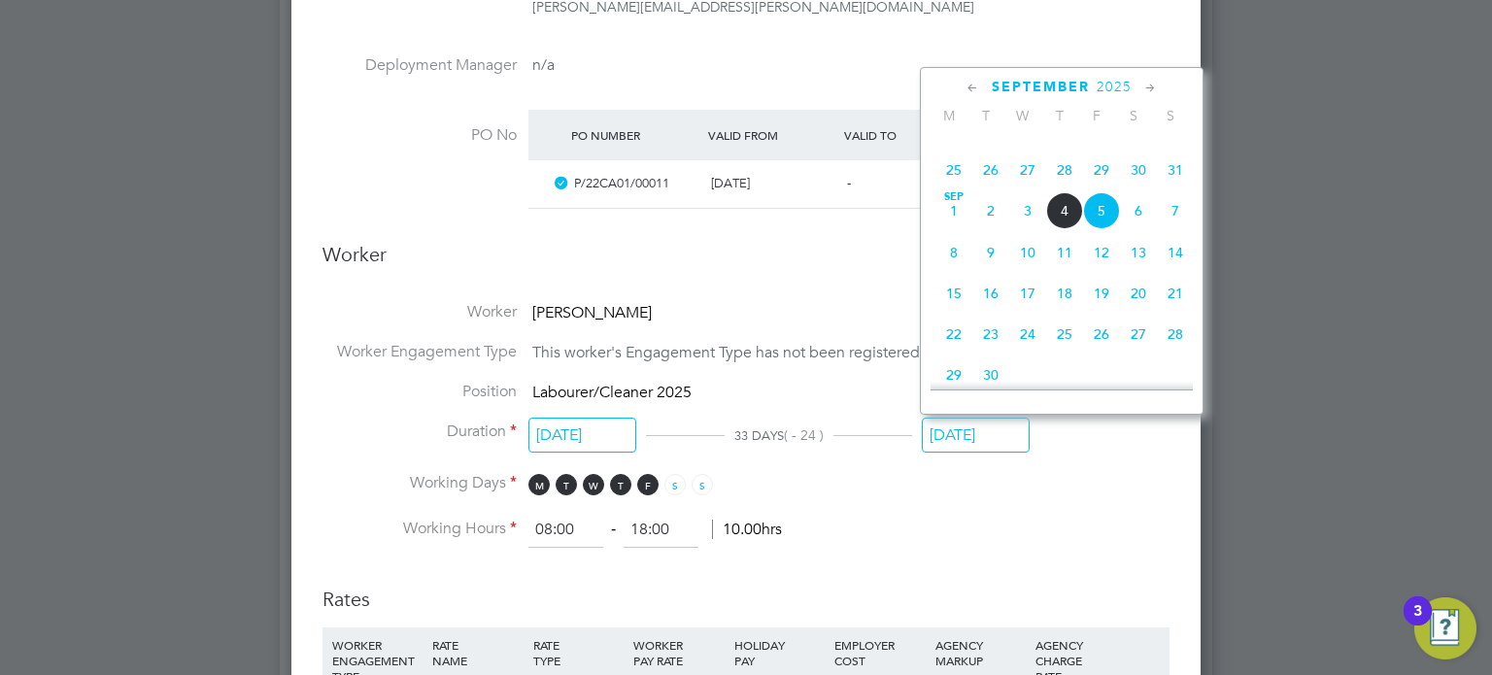
click at [1104, 188] on span "29" at bounding box center [1101, 170] width 37 height 37
type input "[DATE]"
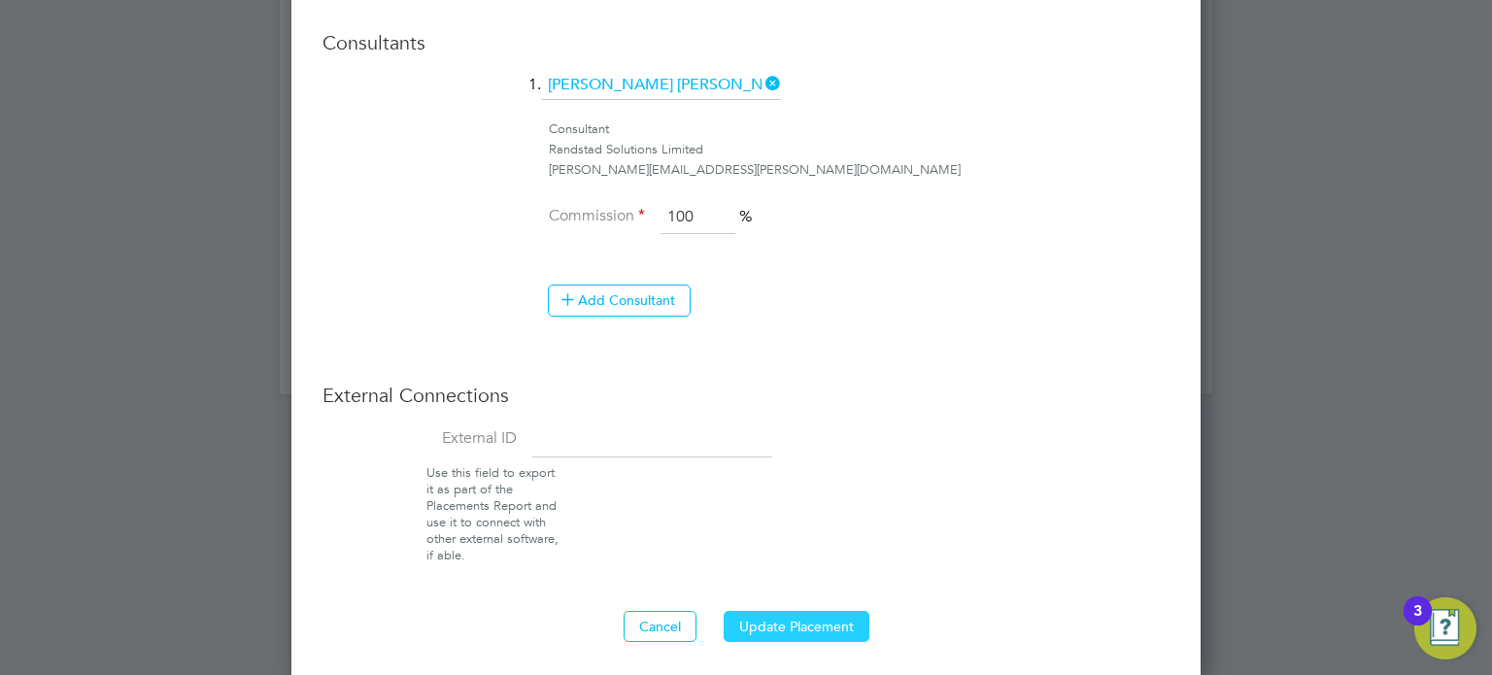
click at [796, 618] on button "Update Placement" at bounding box center [797, 626] width 146 height 31
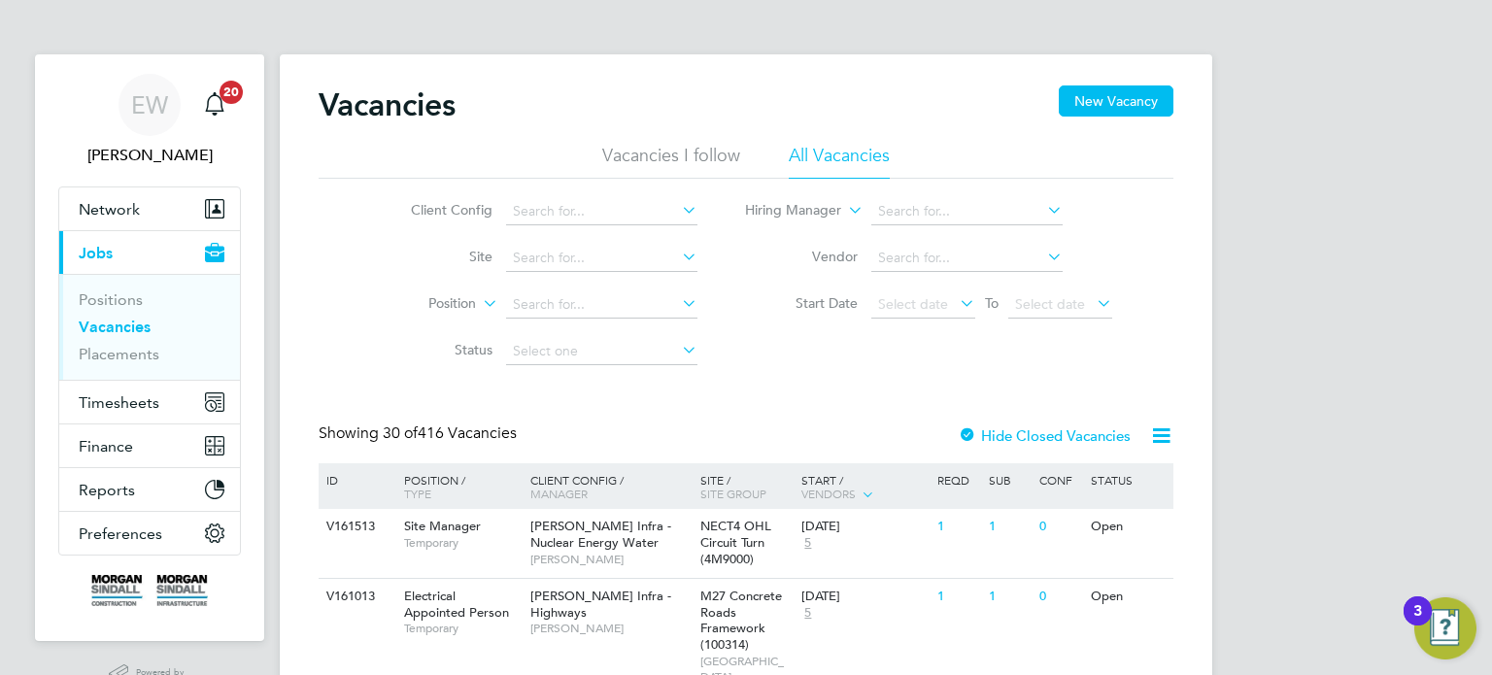
click at [107, 377] on ul "Positions Vacancies Placements" at bounding box center [149, 327] width 181 height 106
click at [114, 393] on span "Timesheets" at bounding box center [119, 402] width 81 height 18
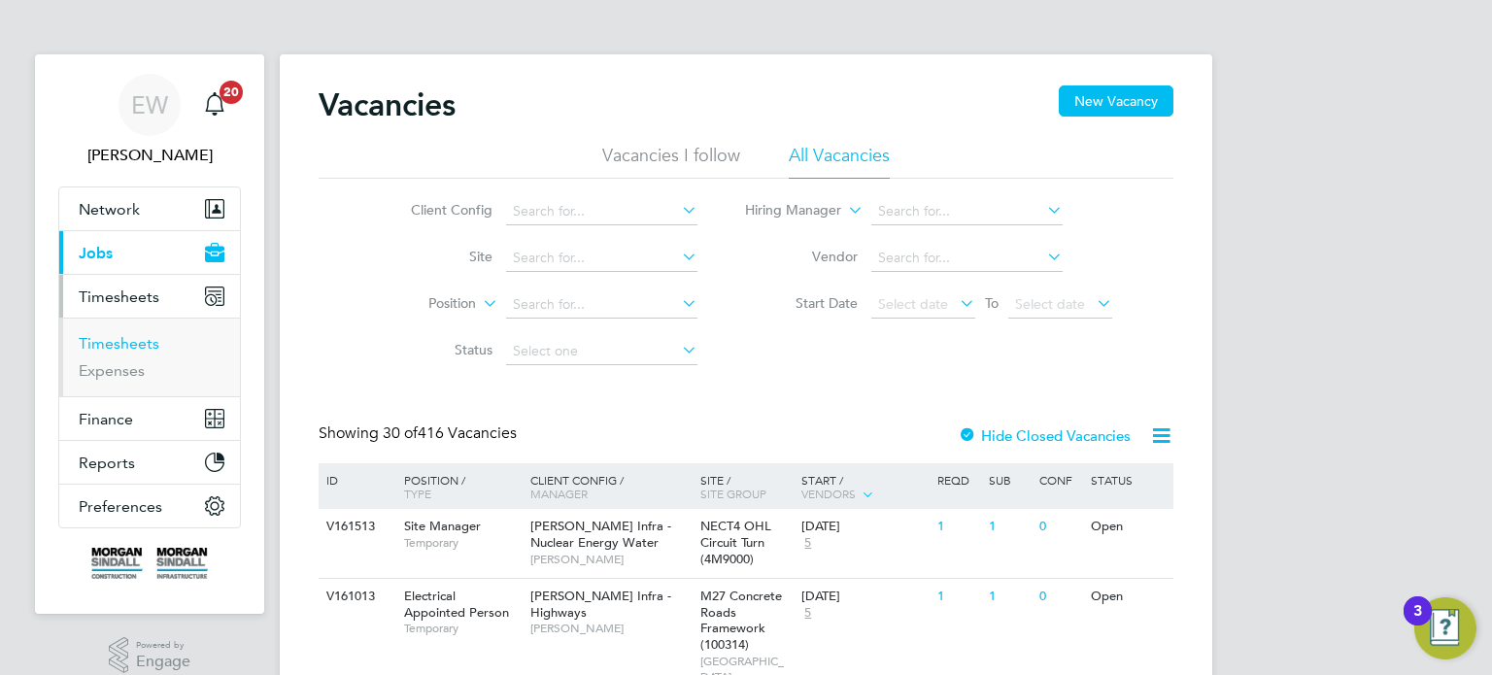
click at [129, 341] on link "Timesheets" at bounding box center [119, 343] width 81 height 18
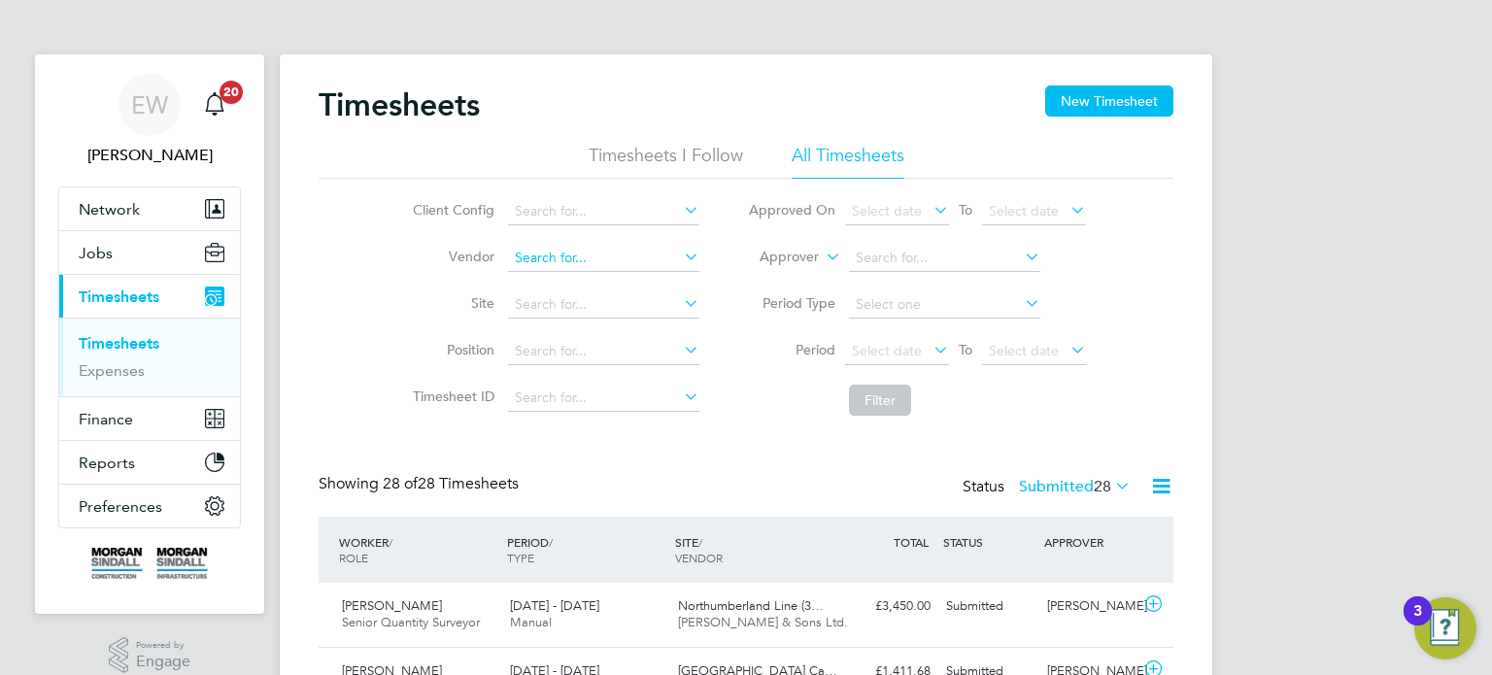
click at [566, 257] on input at bounding box center [603, 258] width 191 height 27
click at [576, 275] on li "Rands tad Solutions Limited" at bounding box center [603, 284] width 192 height 26
type input "Randstad Solutions Limited"
click at [895, 351] on span "Select date" at bounding box center [887, 350] width 70 height 17
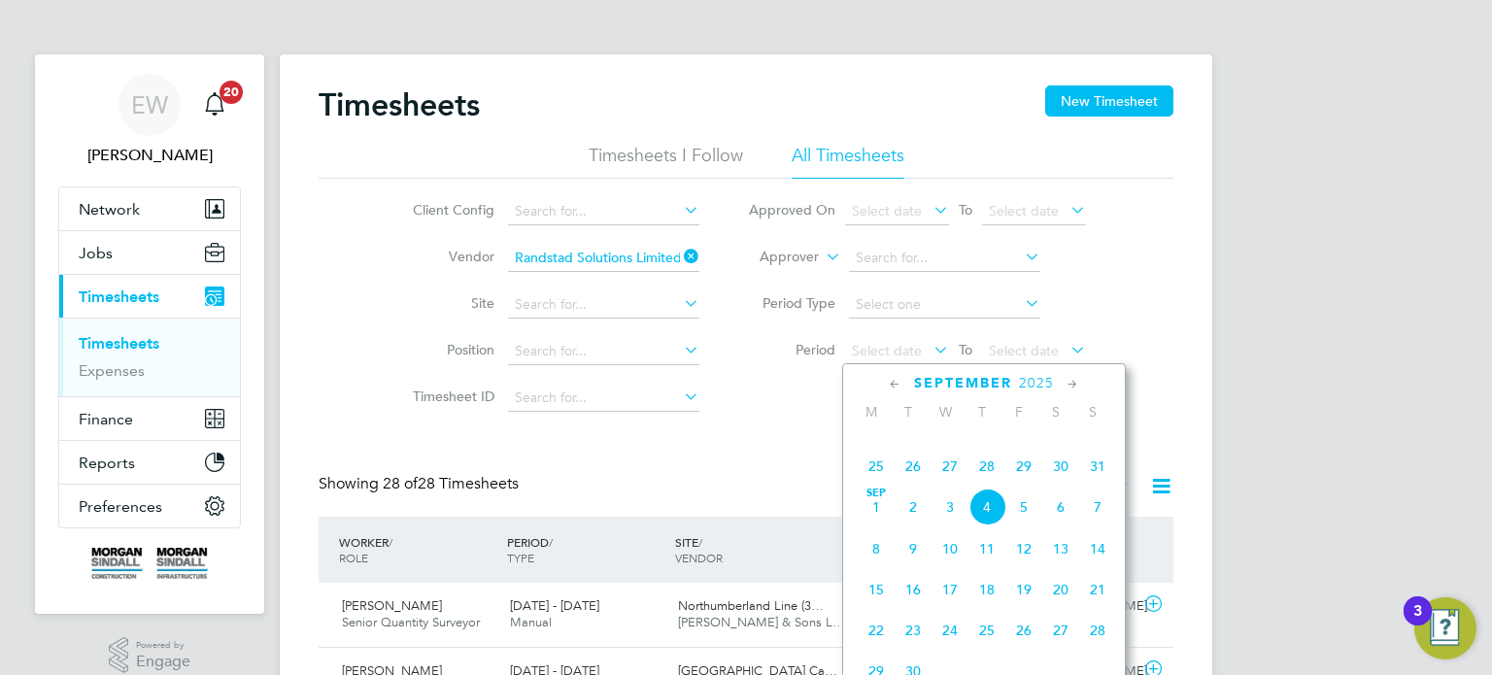
click at [1066, 444] on span "23" at bounding box center [1060, 425] width 37 height 37
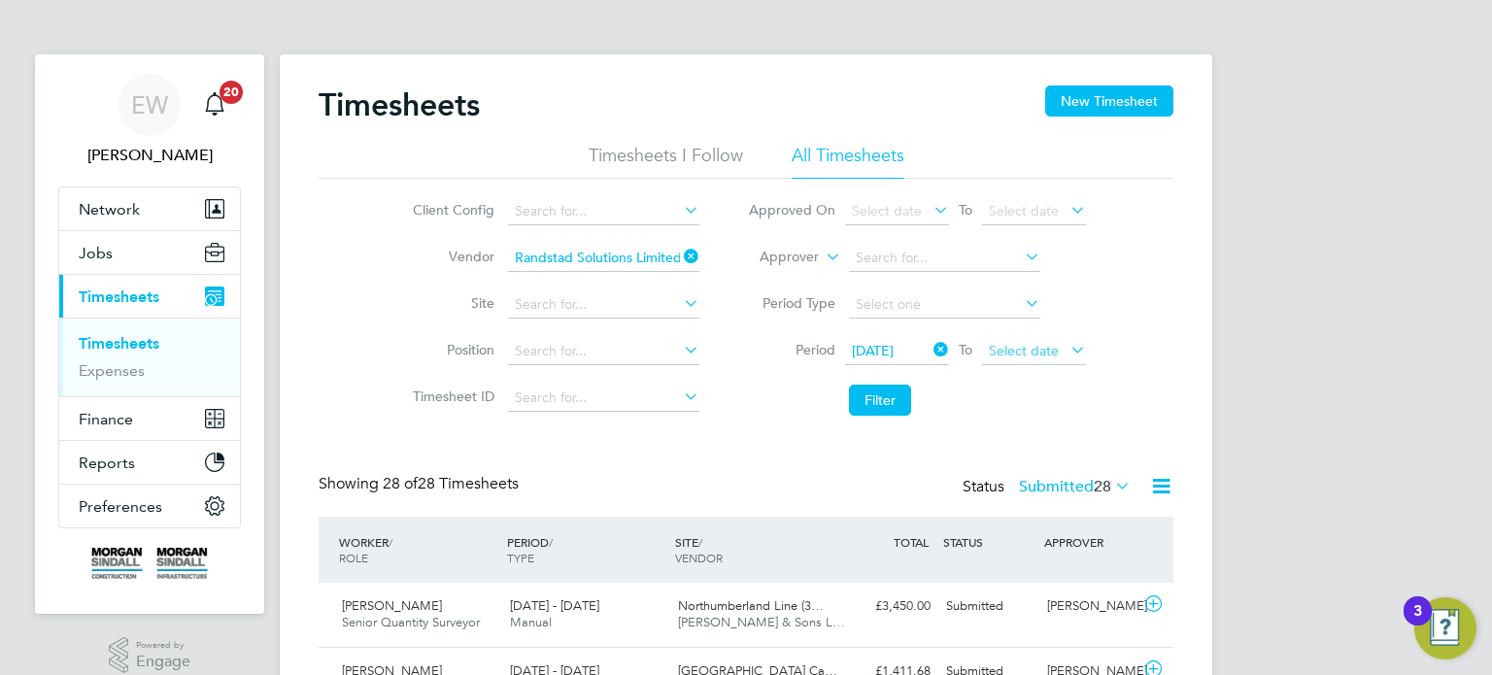
click at [1033, 347] on span "Select date" at bounding box center [1024, 350] width 70 height 17
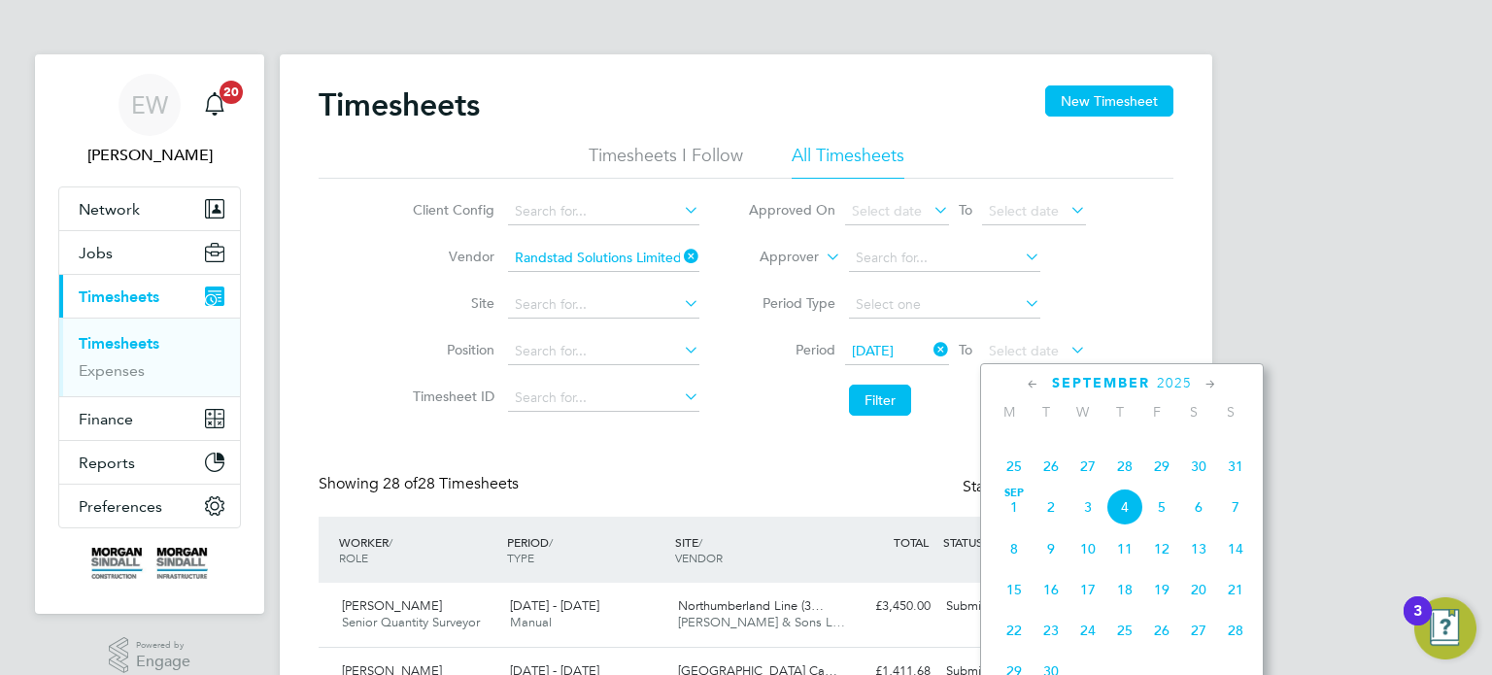
click at [1160, 474] on div "Aug 1 2 3 4 5 6 7 8 9 10 11 12 13 14 15 16 17 18 19 20 21 22 23 24 25 26 27 28 …" at bounding box center [1134, 386] width 287 height 205
click at [1162, 485] on span "29" at bounding box center [1161, 466] width 37 height 37
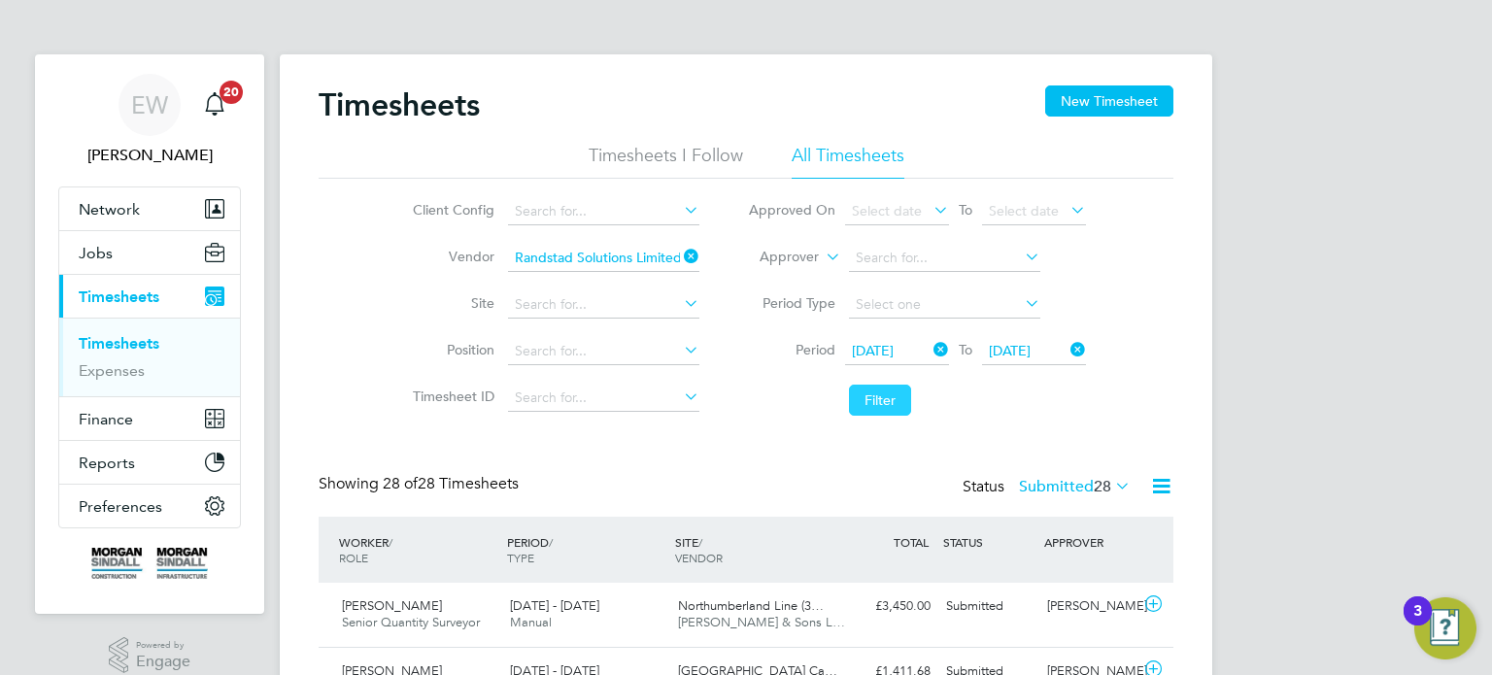
click at [890, 402] on button "Filter" at bounding box center [880, 400] width 62 height 31
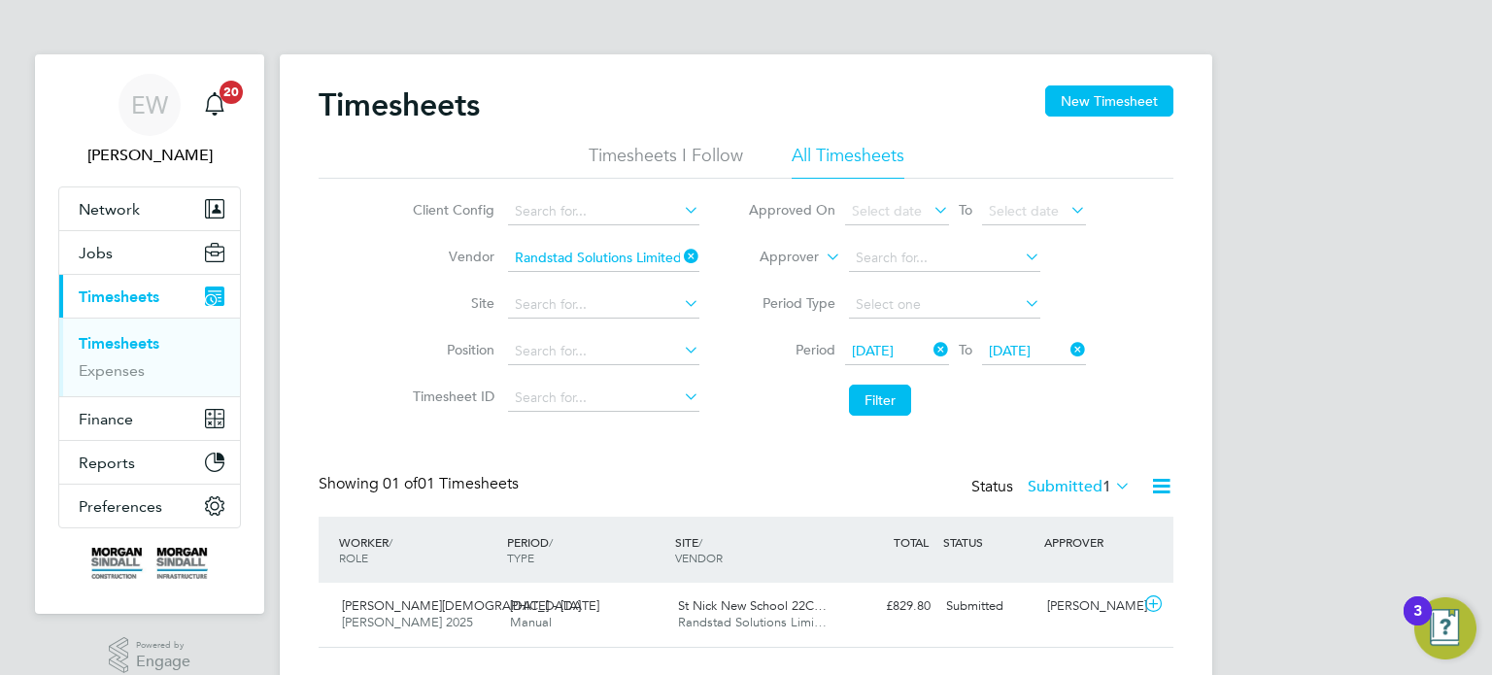
click at [1078, 490] on label "Submitted 1" at bounding box center [1079, 486] width 103 height 19
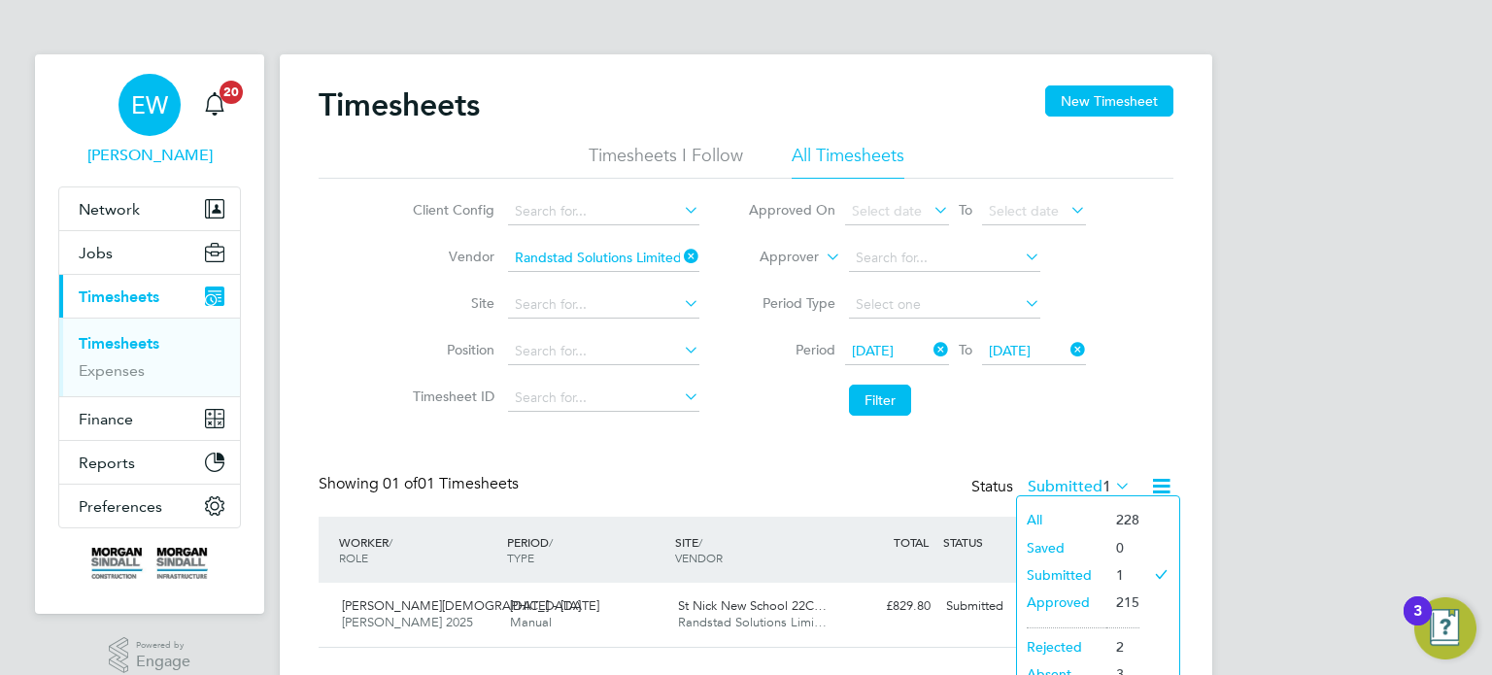
click at [137, 102] on span "EW" at bounding box center [149, 104] width 37 height 25
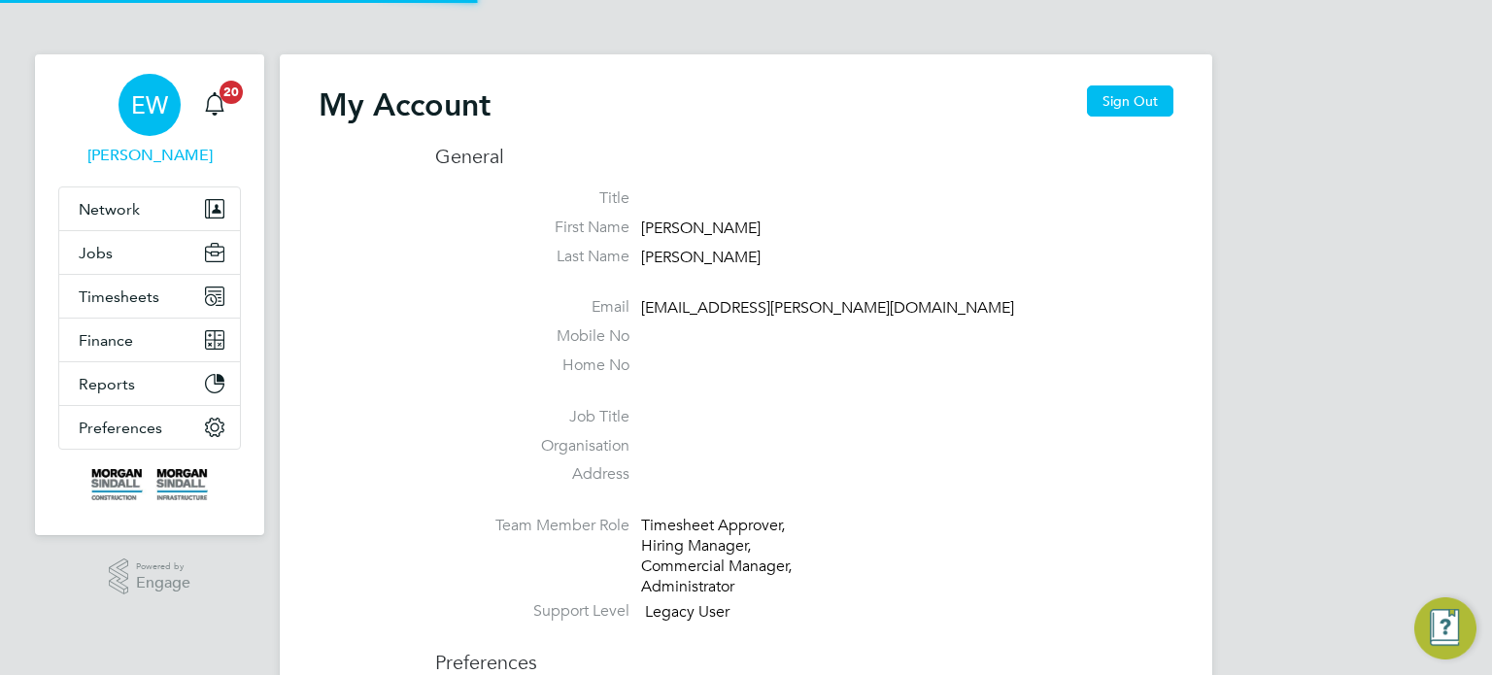
type input "emma.wells@randstad.co.uk"
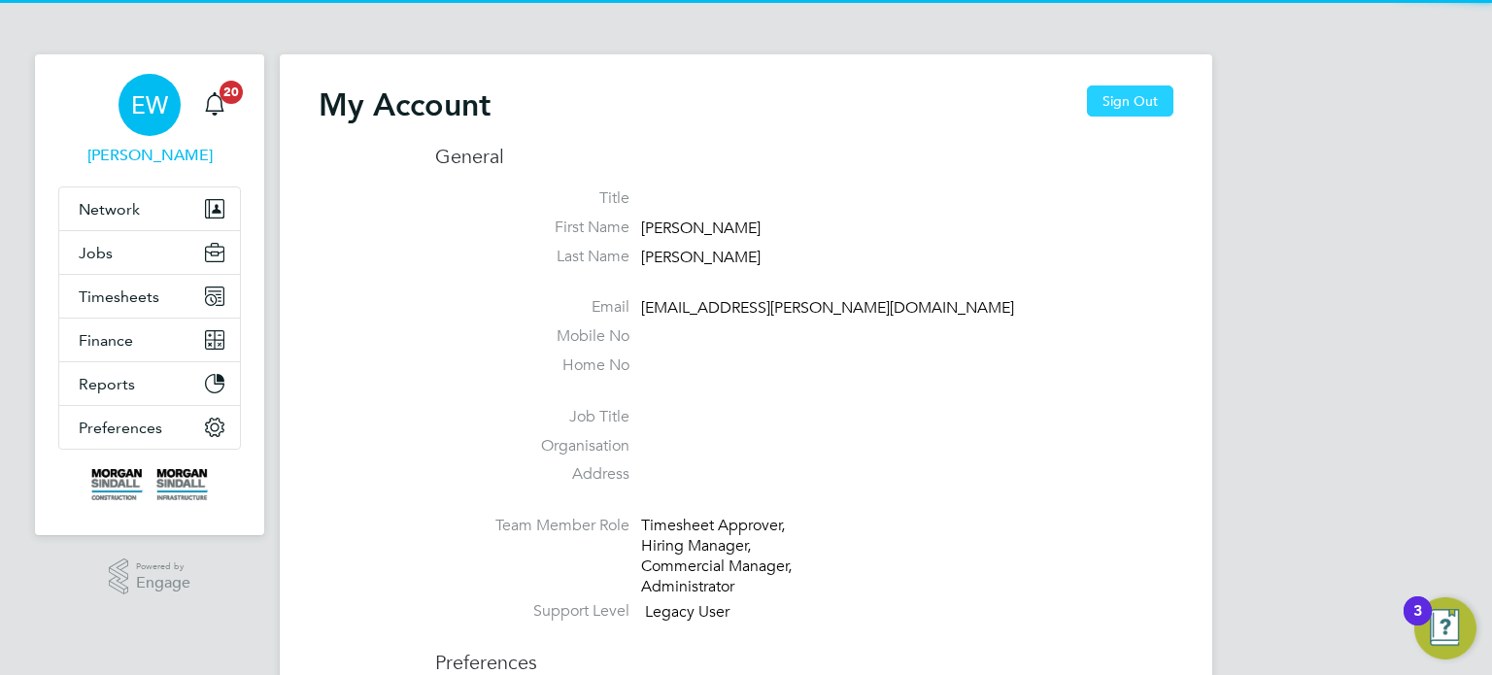
click at [1114, 112] on button "Sign Out" at bounding box center [1130, 100] width 86 height 31
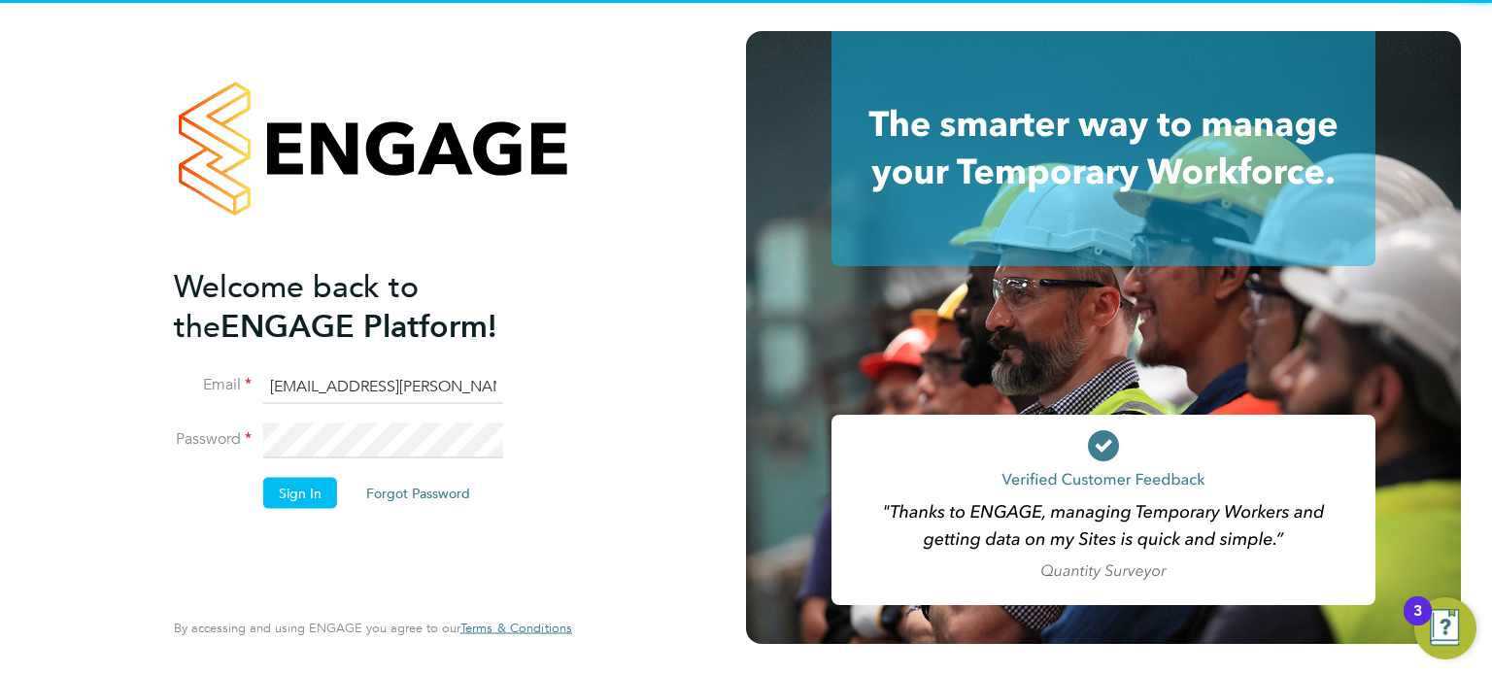
click at [467, 375] on input "emma.wells@randstad.co.uk" at bounding box center [383, 386] width 240 height 35
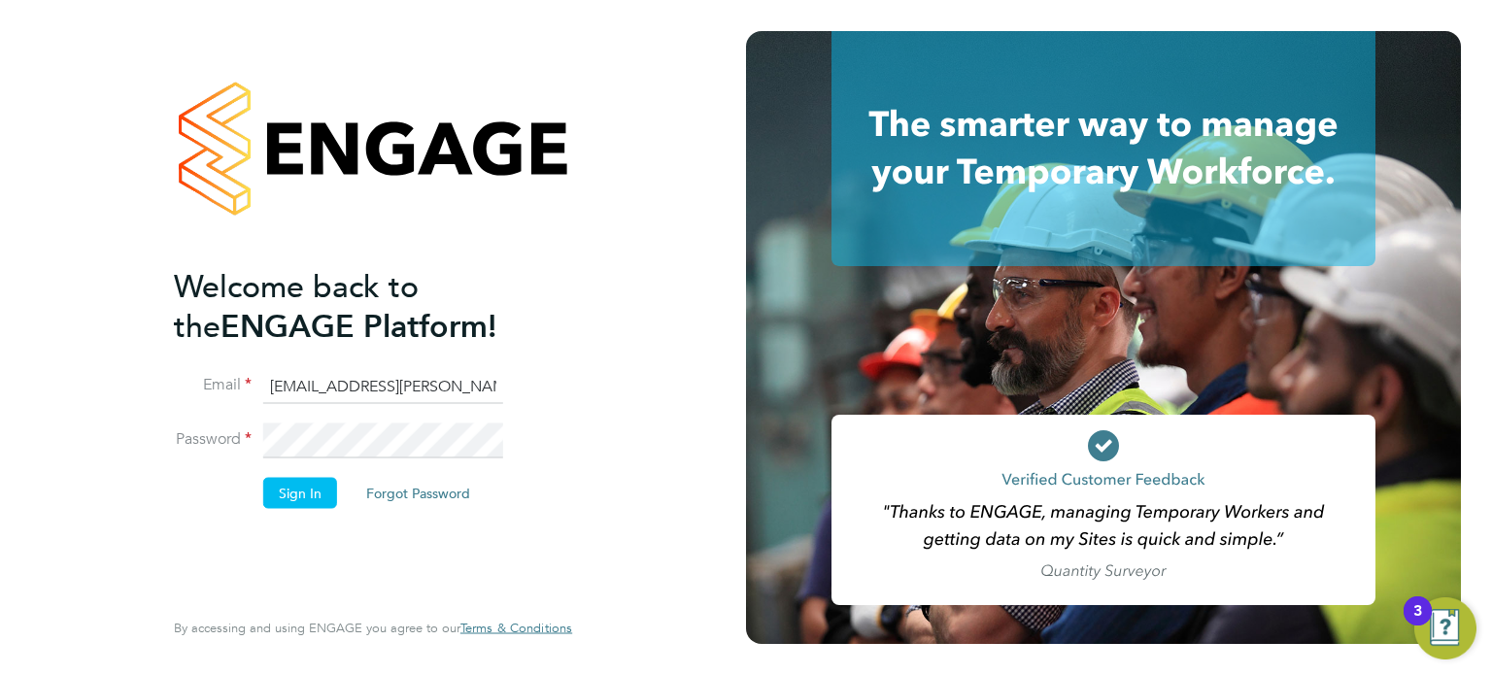
type input "labourdeskmslv@randstadcpe.com"
click at [287, 503] on button "Sign In" at bounding box center [300, 492] width 74 height 31
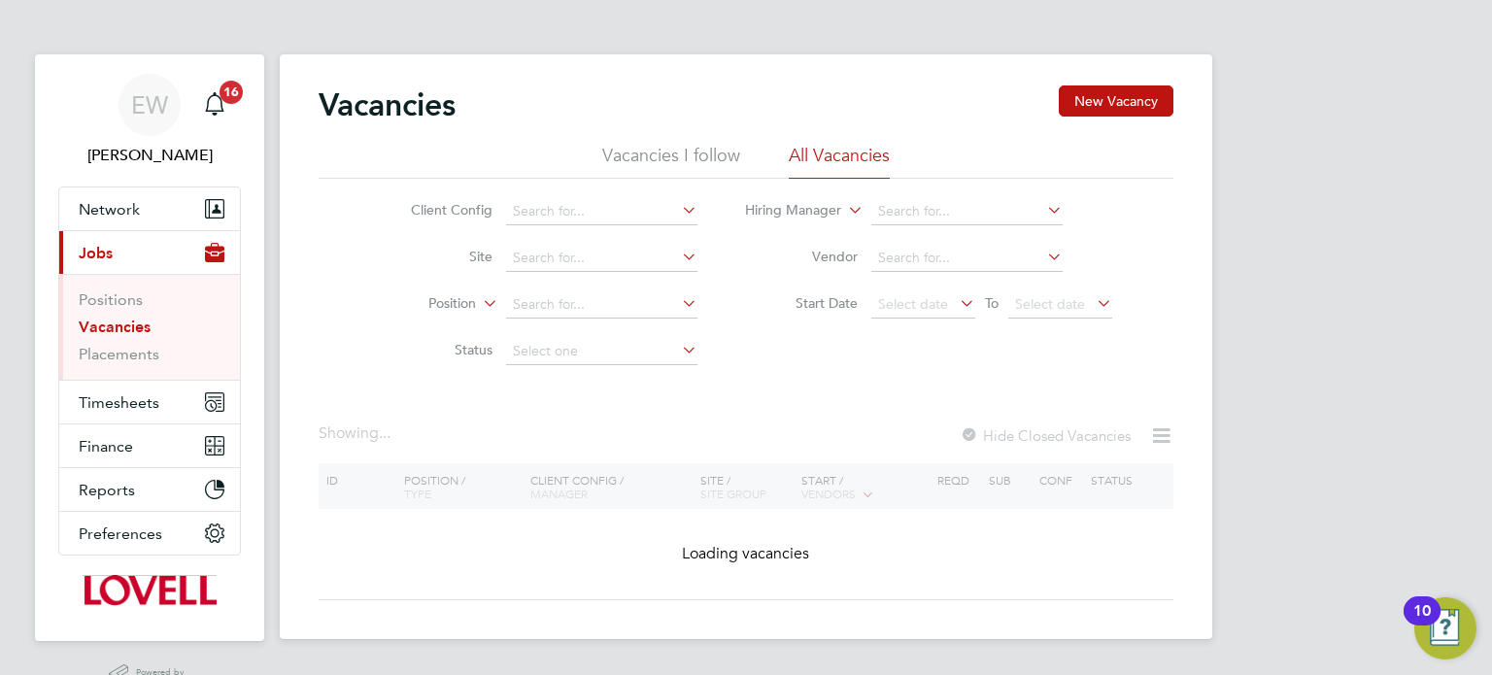
click at [124, 376] on ul "Positions Vacancies Placements" at bounding box center [149, 327] width 181 height 106
click at [122, 394] on span "Timesheets" at bounding box center [119, 402] width 81 height 18
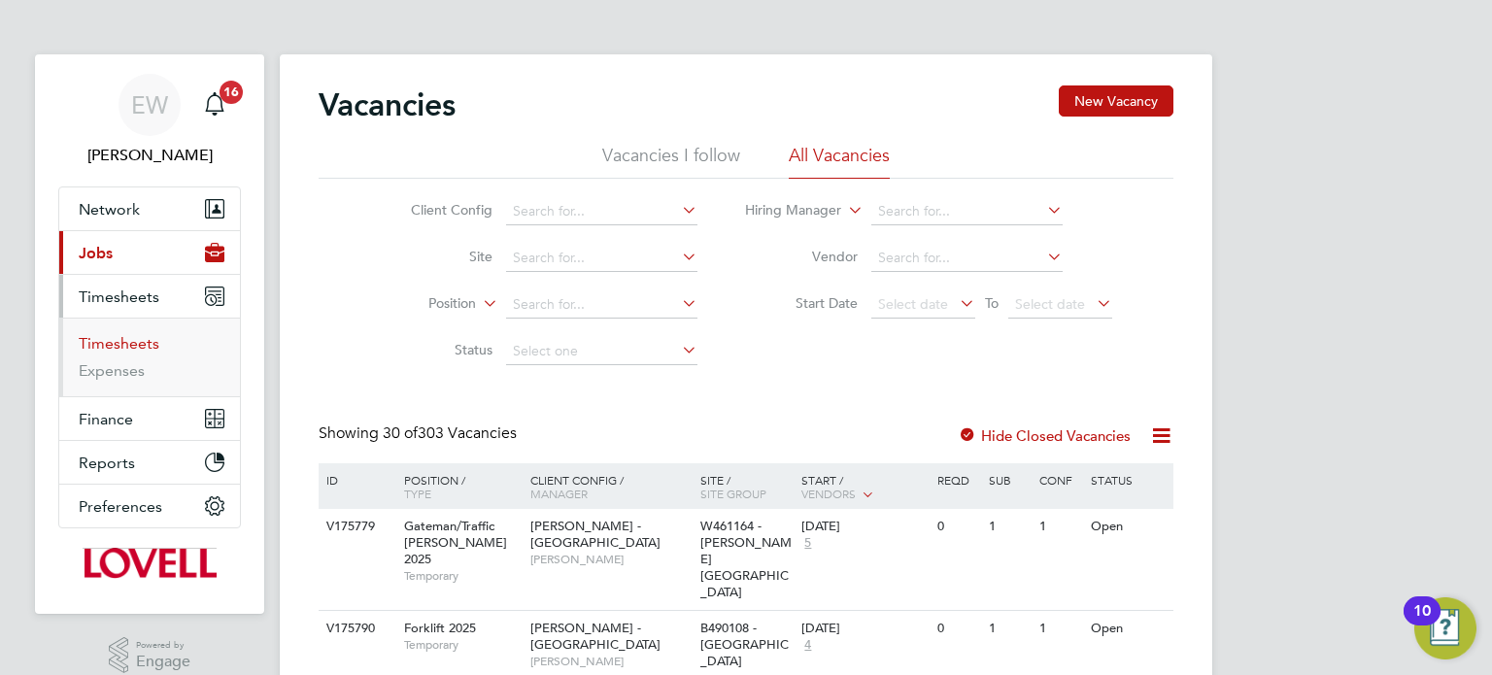
click at [124, 335] on link "Timesheets" at bounding box center [119, 343] width 81 height 18
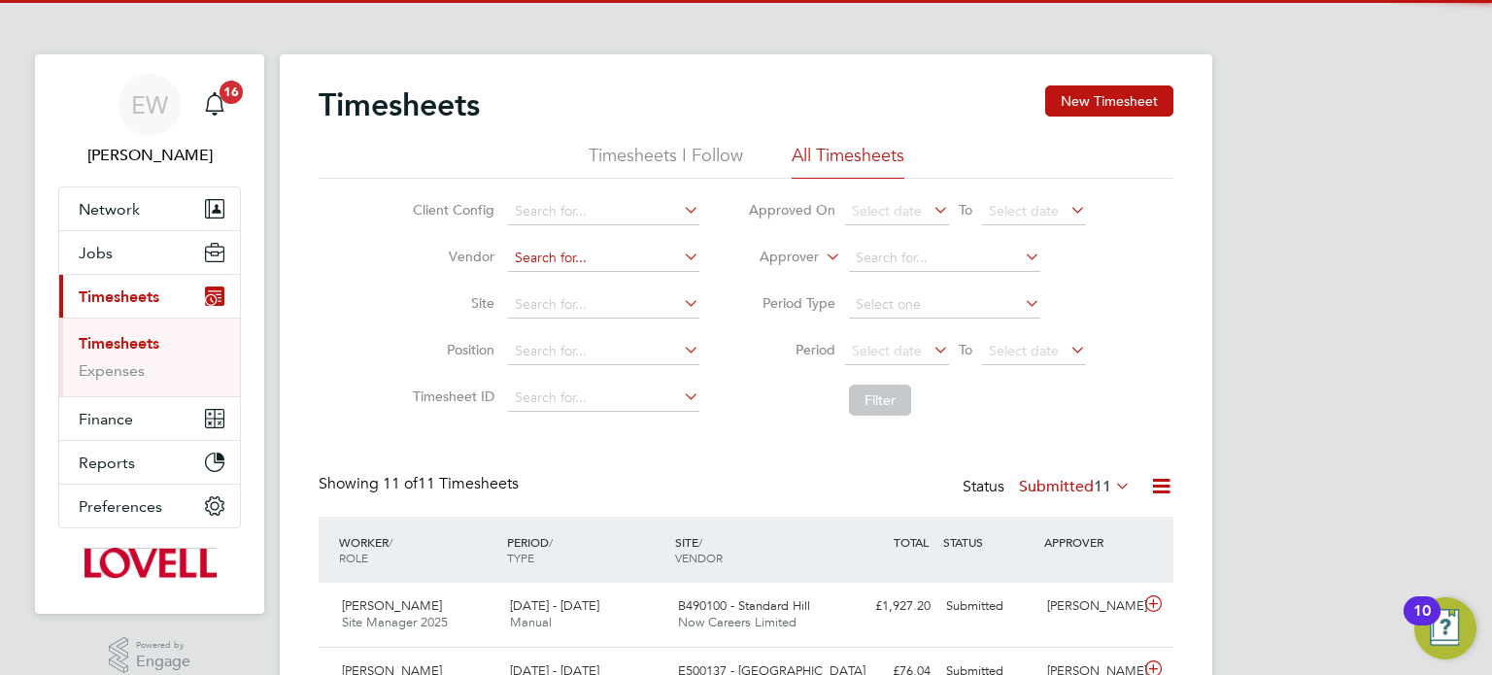
click at [604, 266] on input at bounding box center [603, 258] width 191 height 27
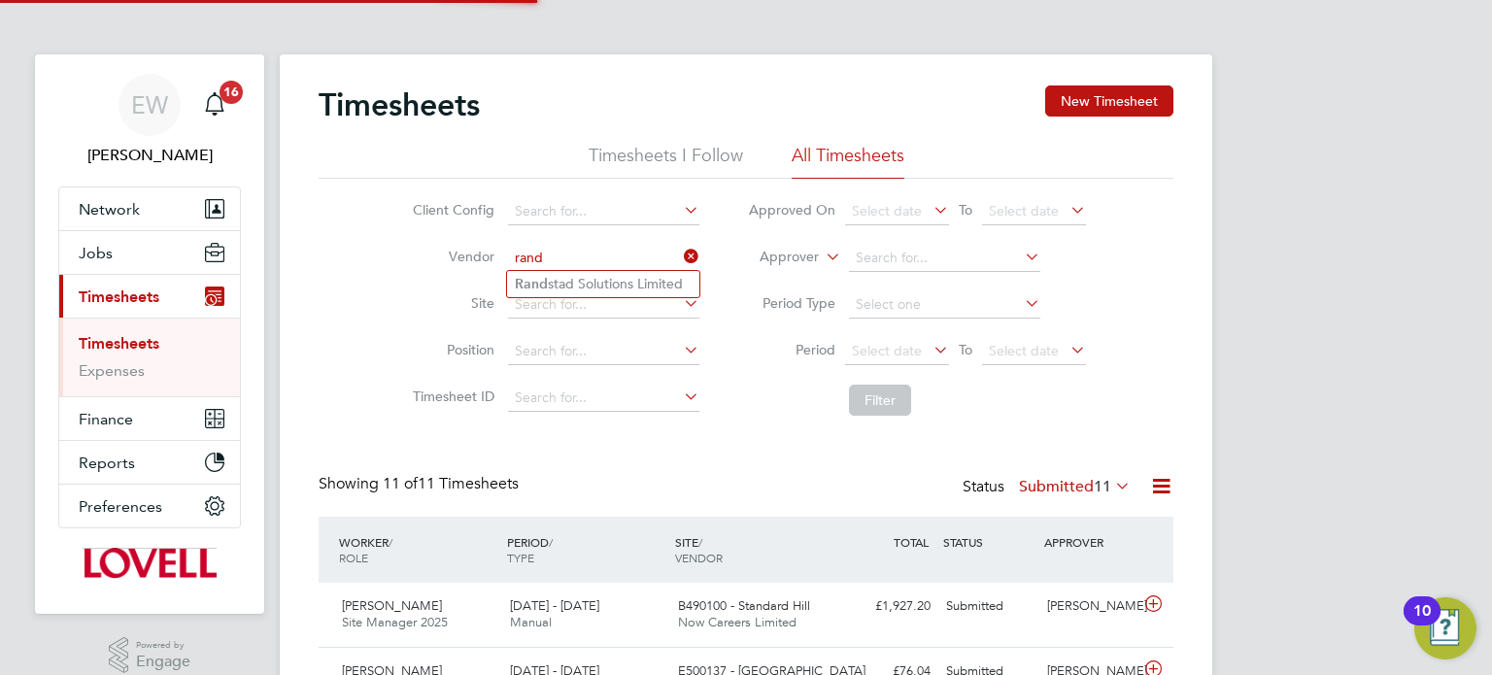
click at [643, 289] on li "Rand stad Solutions Limited" at bounding box center [603, 284] width 192 height 26
type input "Randstad Solutions Limited"
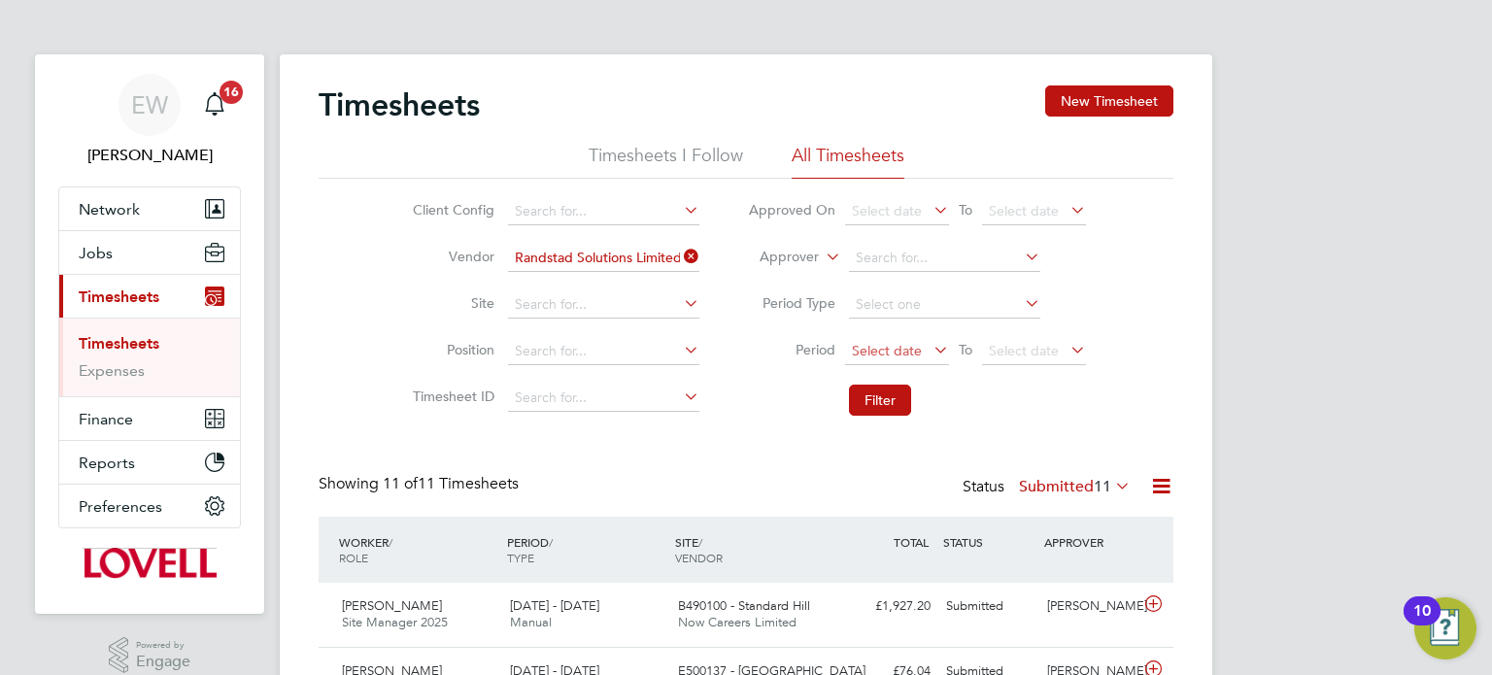
click at [912, 360] on span "Select date" at bounding box center [897, 352] width 104 height 26
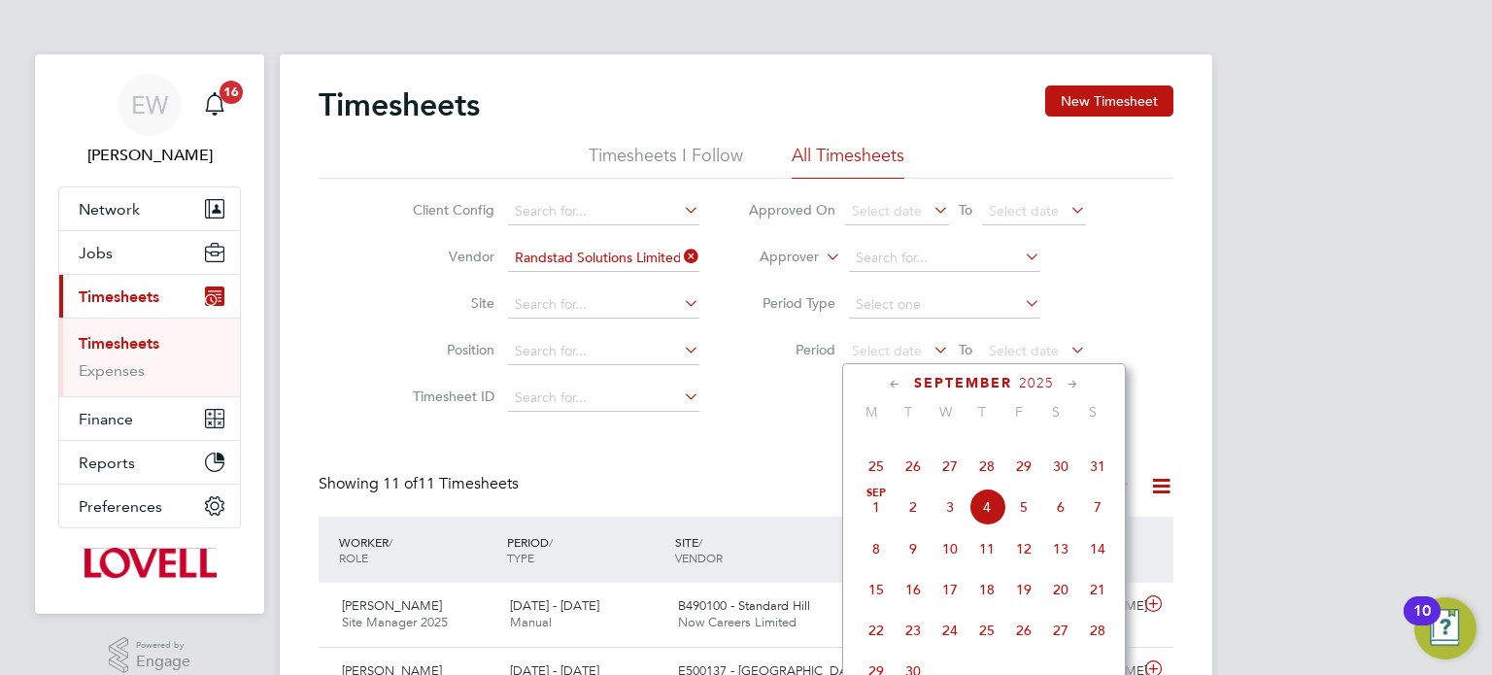
click at [1054, 444] on span "23" at bounding box center [1060, 425] width 37 height 37
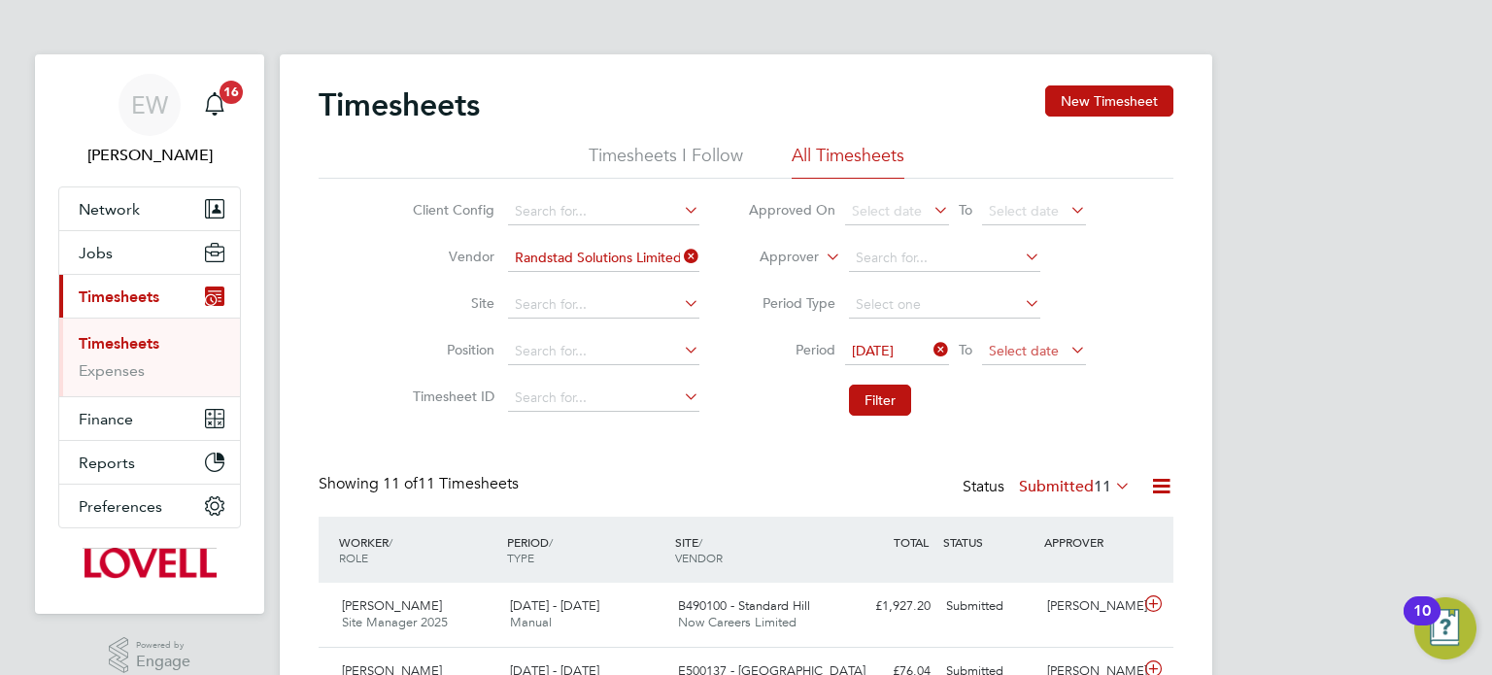
click at [1040, 343] on span "Select date" at bounding box center [1024, 350] width 70 height 17
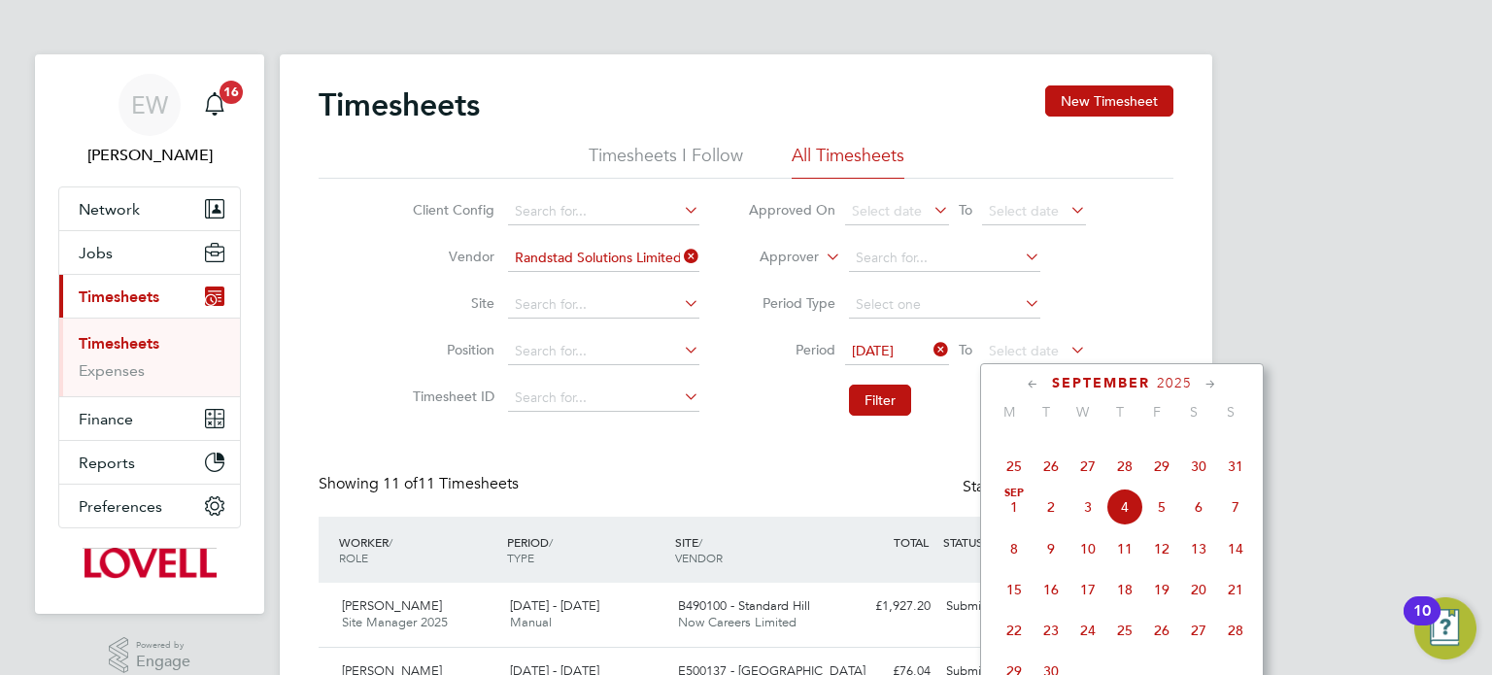
click at [1163, 485] on span "29" at bounding box center [1161, 466] width 37 height 37
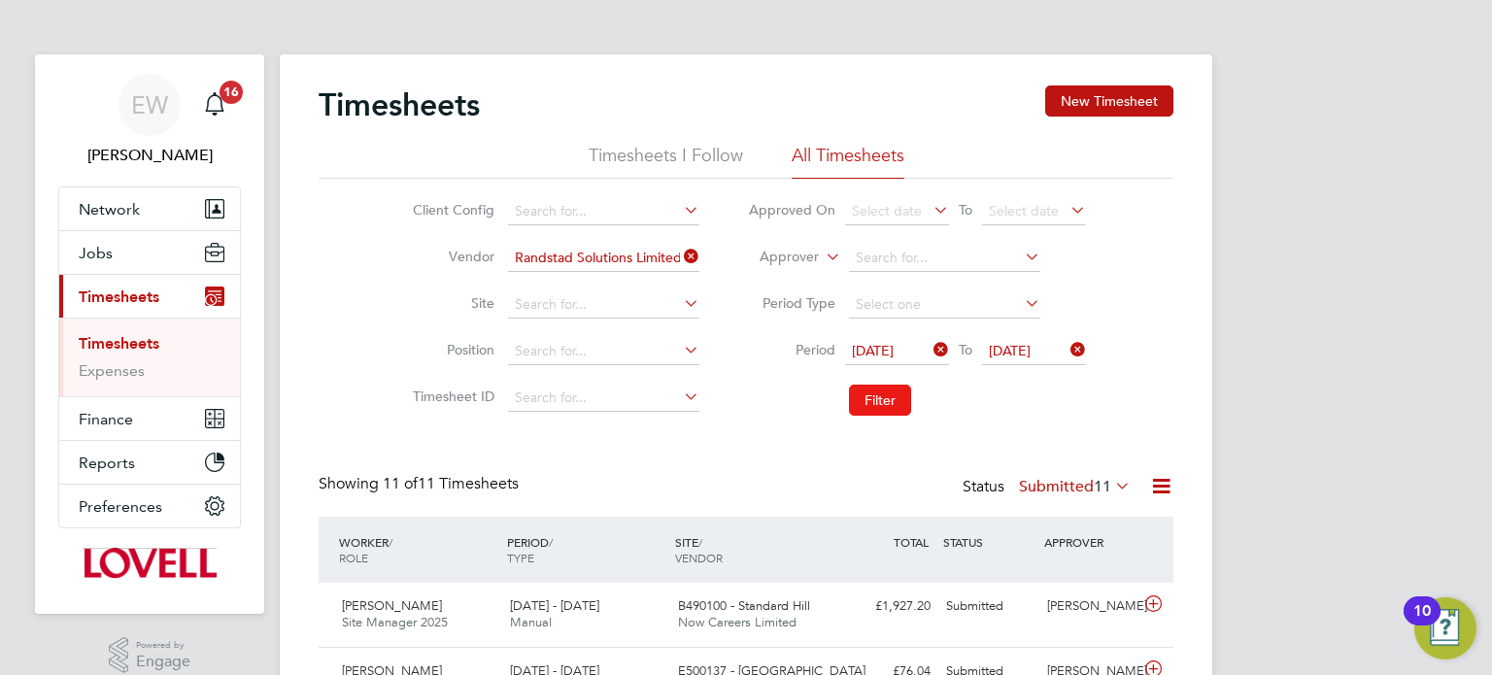
click at [903, 395] on button "Filter" at bounding box center [880, 400] width 62 height 31
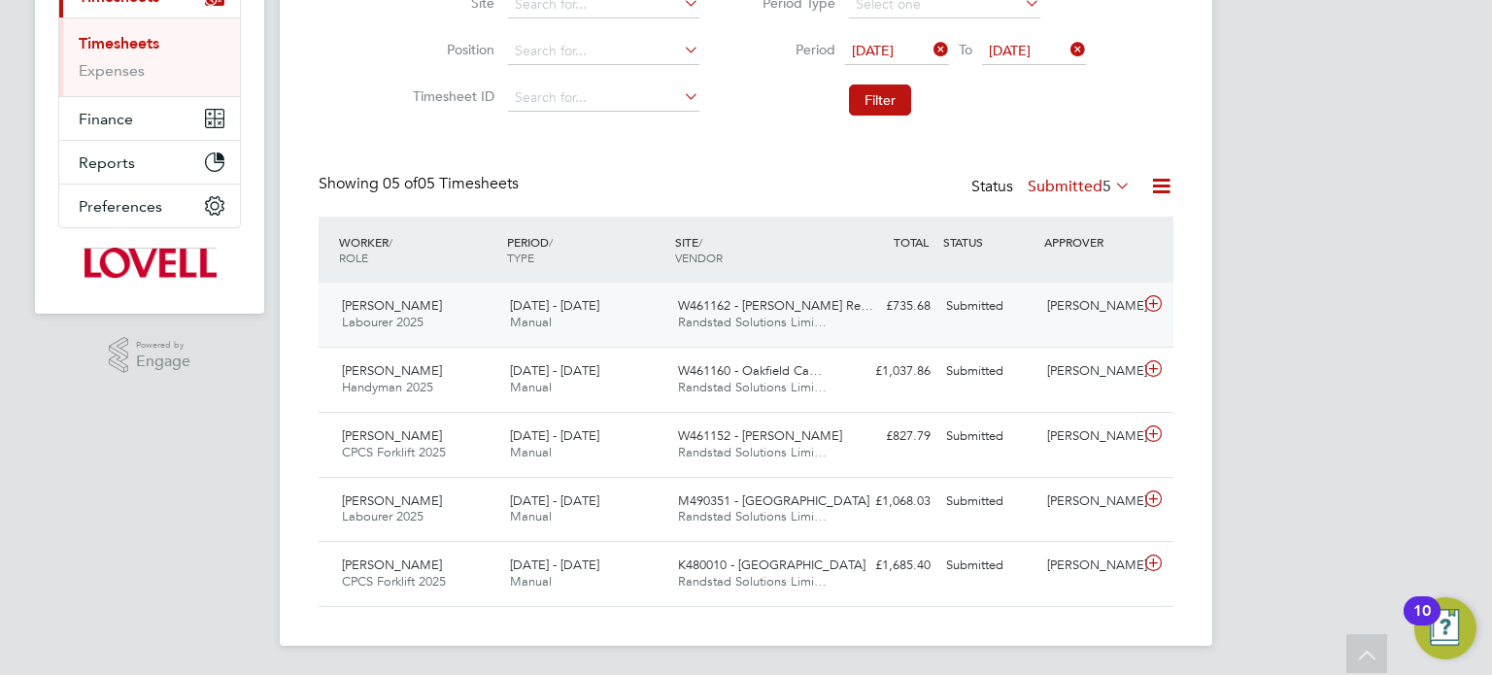
click at [1105, 307] on div "[PERSON_NAME]" at bounding box center [1090, 306] width 101 height 32
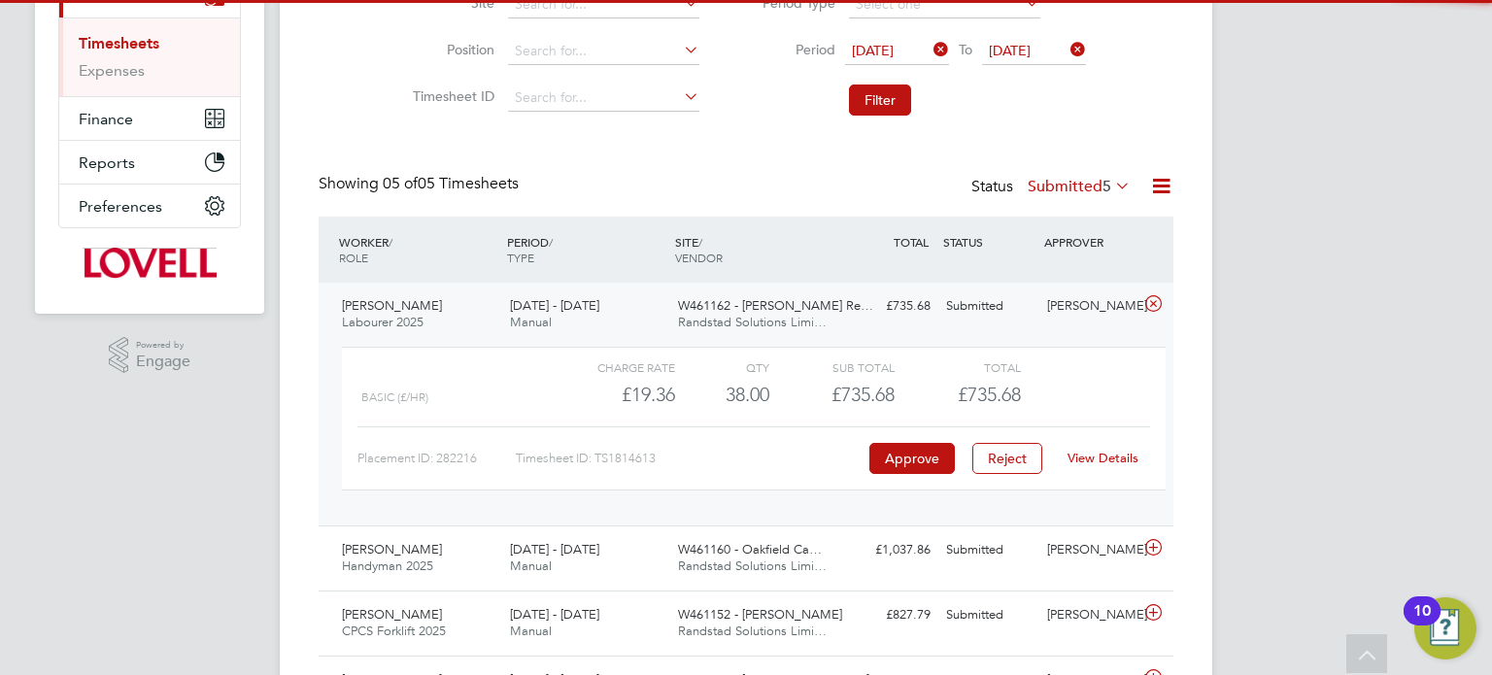
click at [1105, 307] on div "[PERSON_NAME]" at bounding box center [1090, 306] width 101 height 32
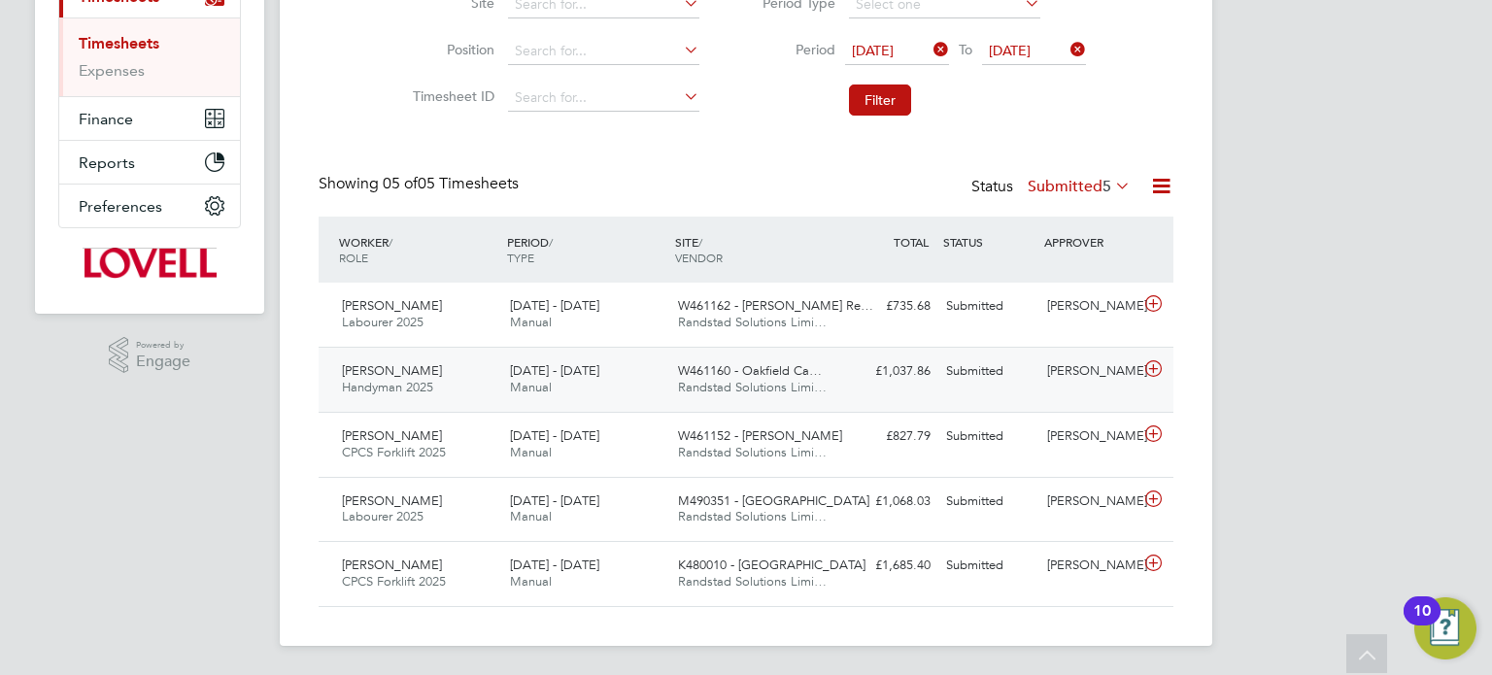
click at [1084, 362] on div "[PERSON_NAME]" at bounding box center [1090, 372] width 101 height 32
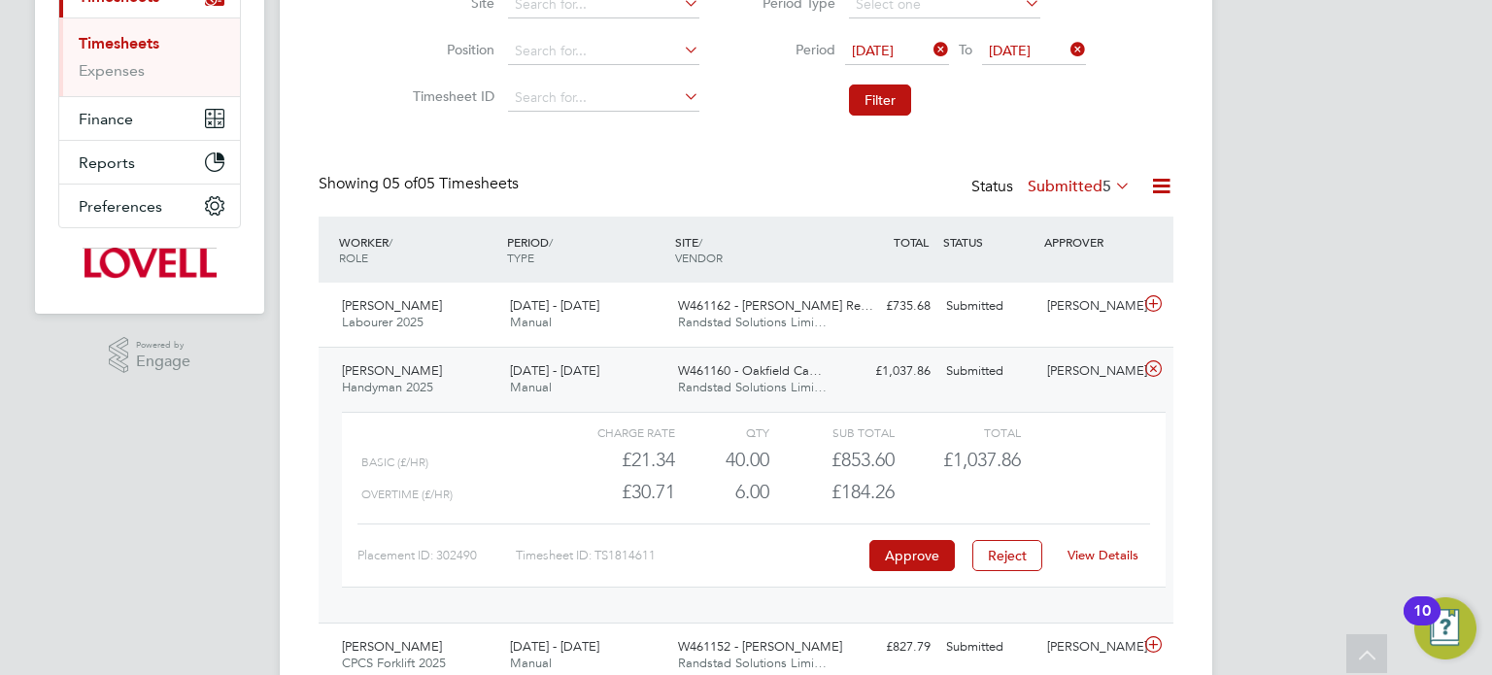
click at [1083, 362] on div "[PERSON_NAME]" at bounding box center [1090, 372] width 101 height 32
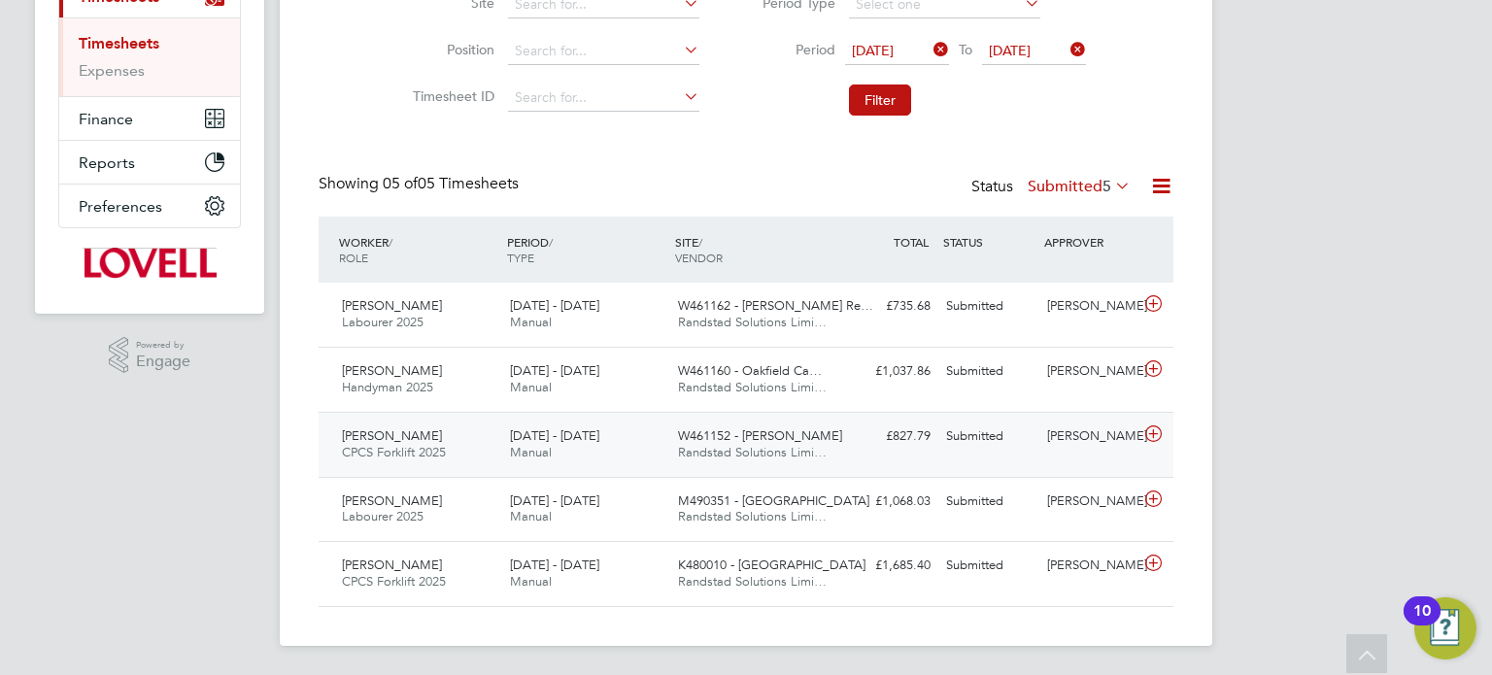
click at [1094, 422] on div "[PERSON_NAME]" at bounding box center [1090, 437] width 101 height 32
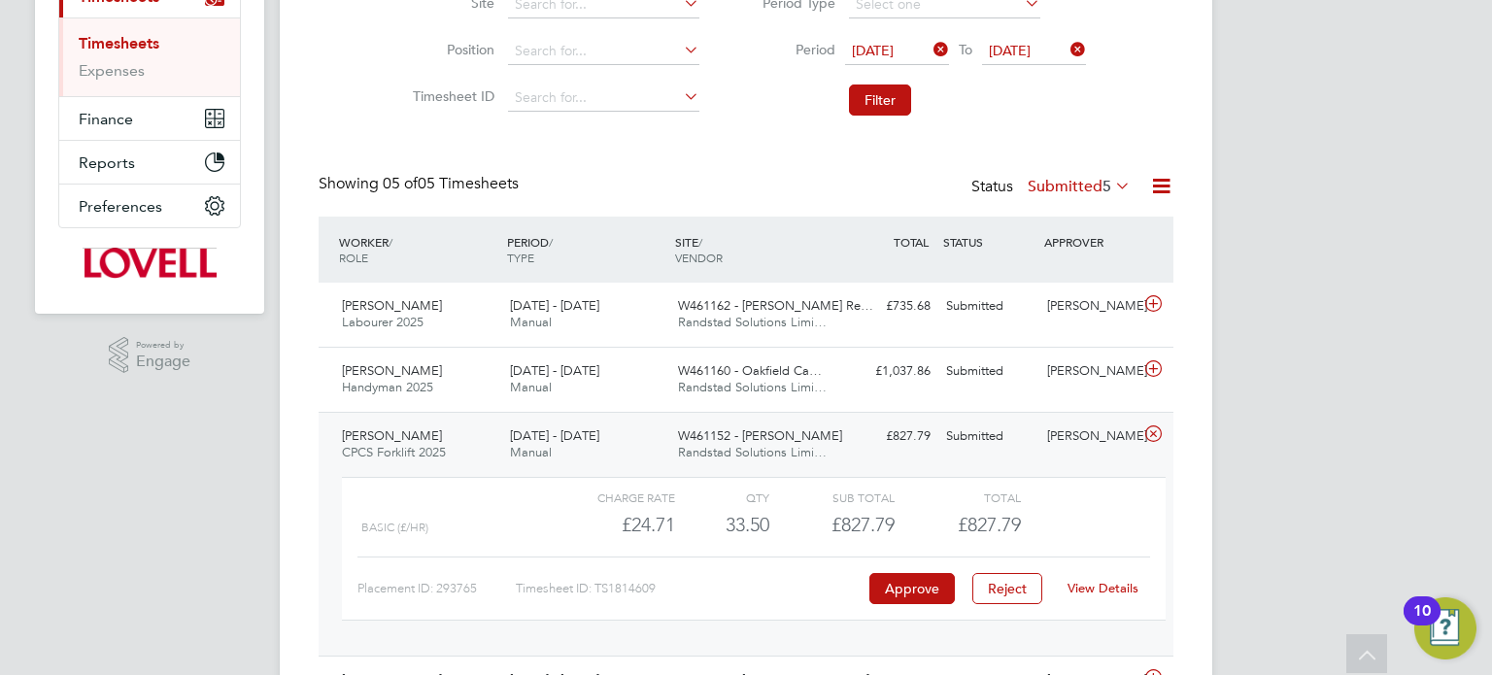
click at [1094, 422] on div "[PERSON_NAME]" at bounding box center [1090, 437] width 101 height 32
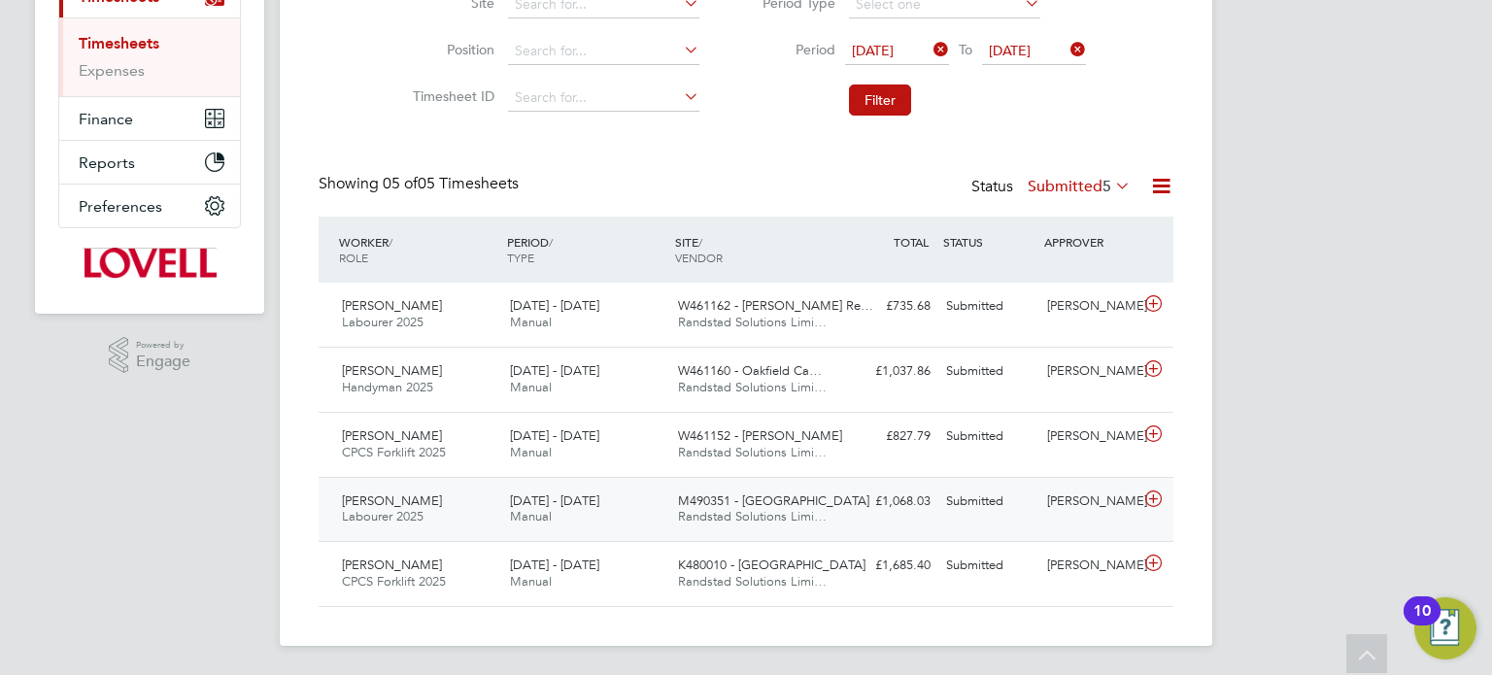
click at [1086, 499] on div "[PERSON_NAME]" at bounding box center [1090, 502] width 101 height 32
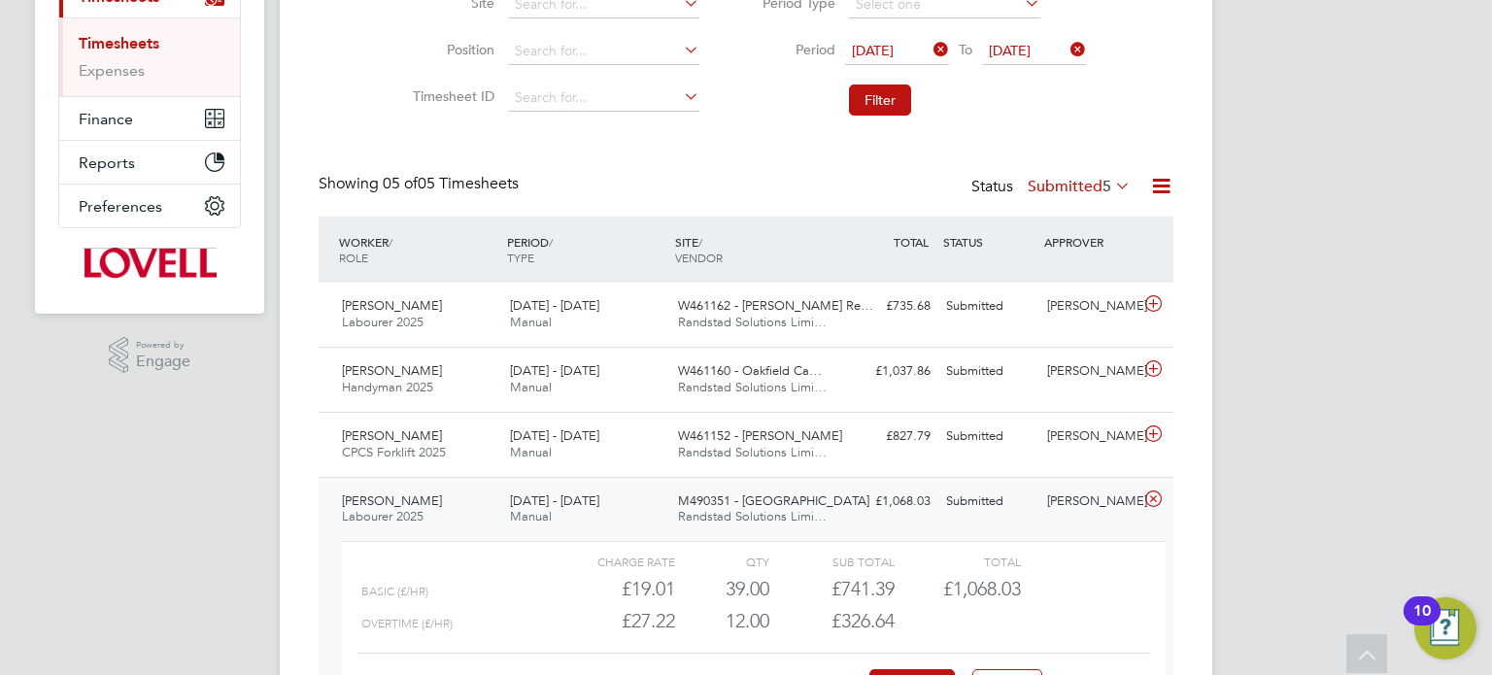
click at [1086, 499] on div "[PERSON_NAME]" at bounding box center [1090, 502] width 101 height 32
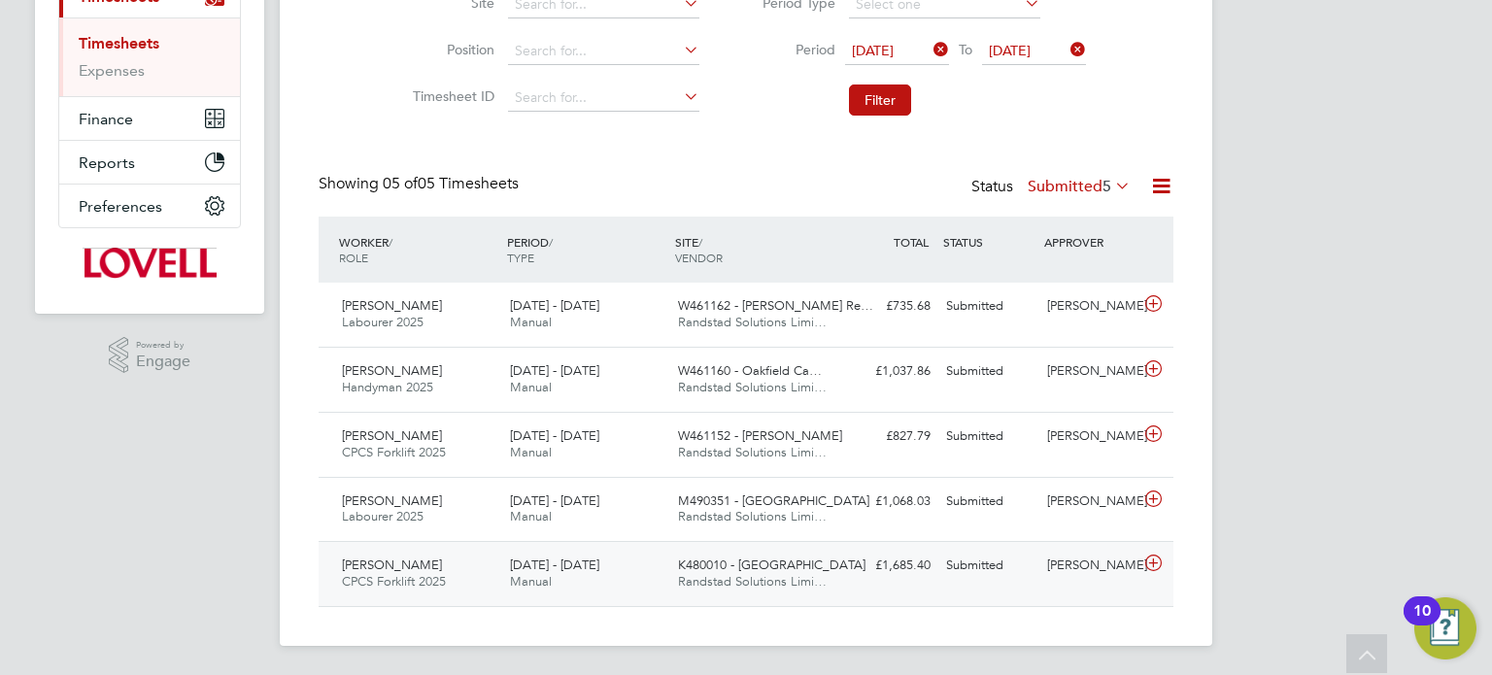
click at [1085, 552] on div "[PERSON_NAME]" at bounding box center [1090, 566] width 101 height 32
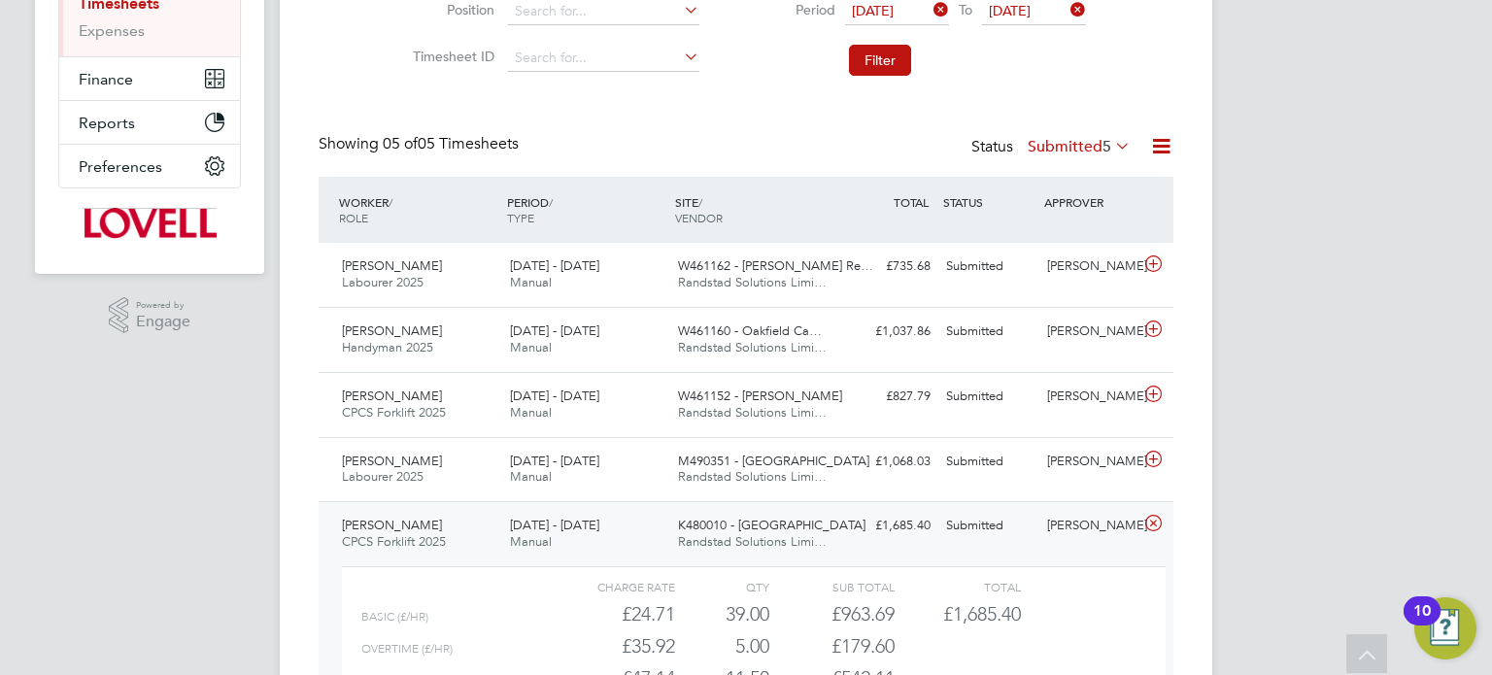
click at [1079, 552] on div "[PERSON_NAME] CPCS Forklift 2025 [DATE] - [DATE] [DATE] - [DATE] Manual K480010…" at bounding box center [746, 655] width 855 height 308
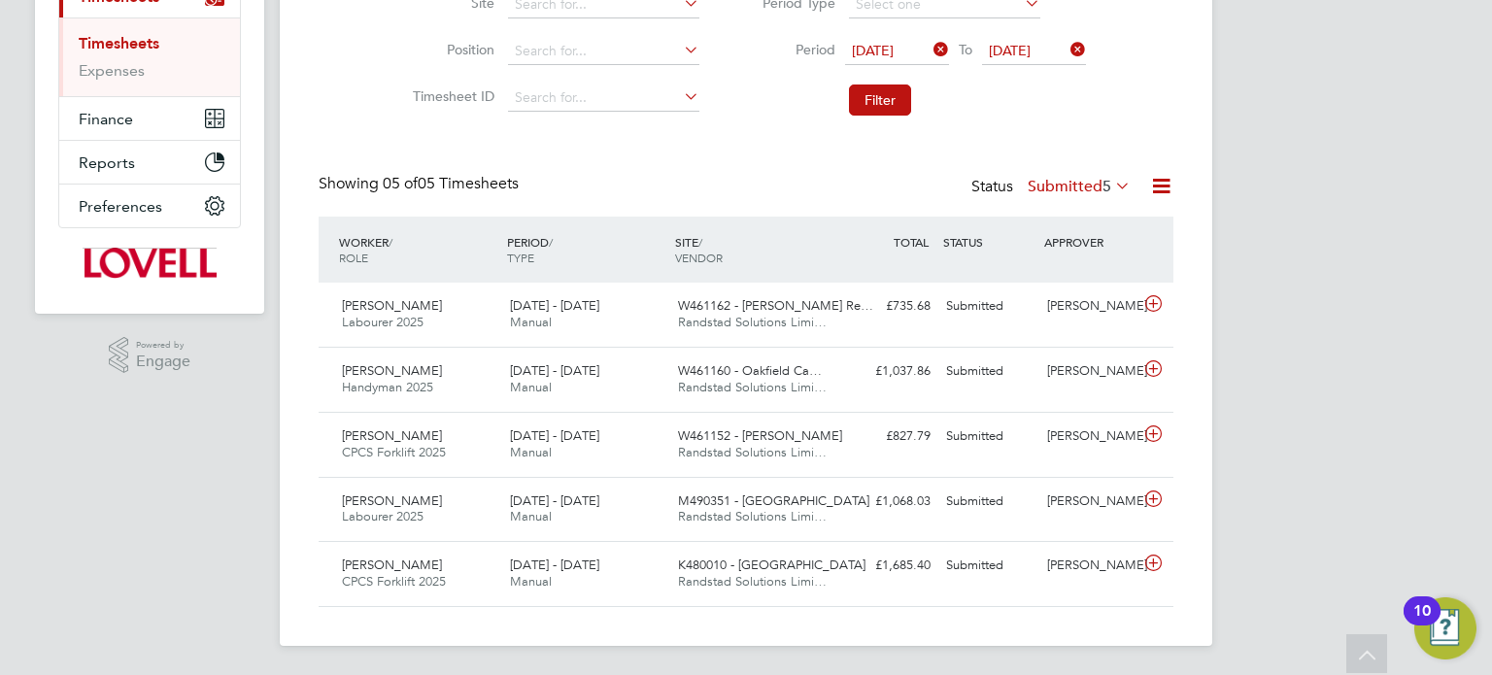
click at [1070, 192] on label "Submitted 5" at bounding box center [1079, 186] width 103 height 19
